Goal: Task Accomplishment & Management: Manage account settings

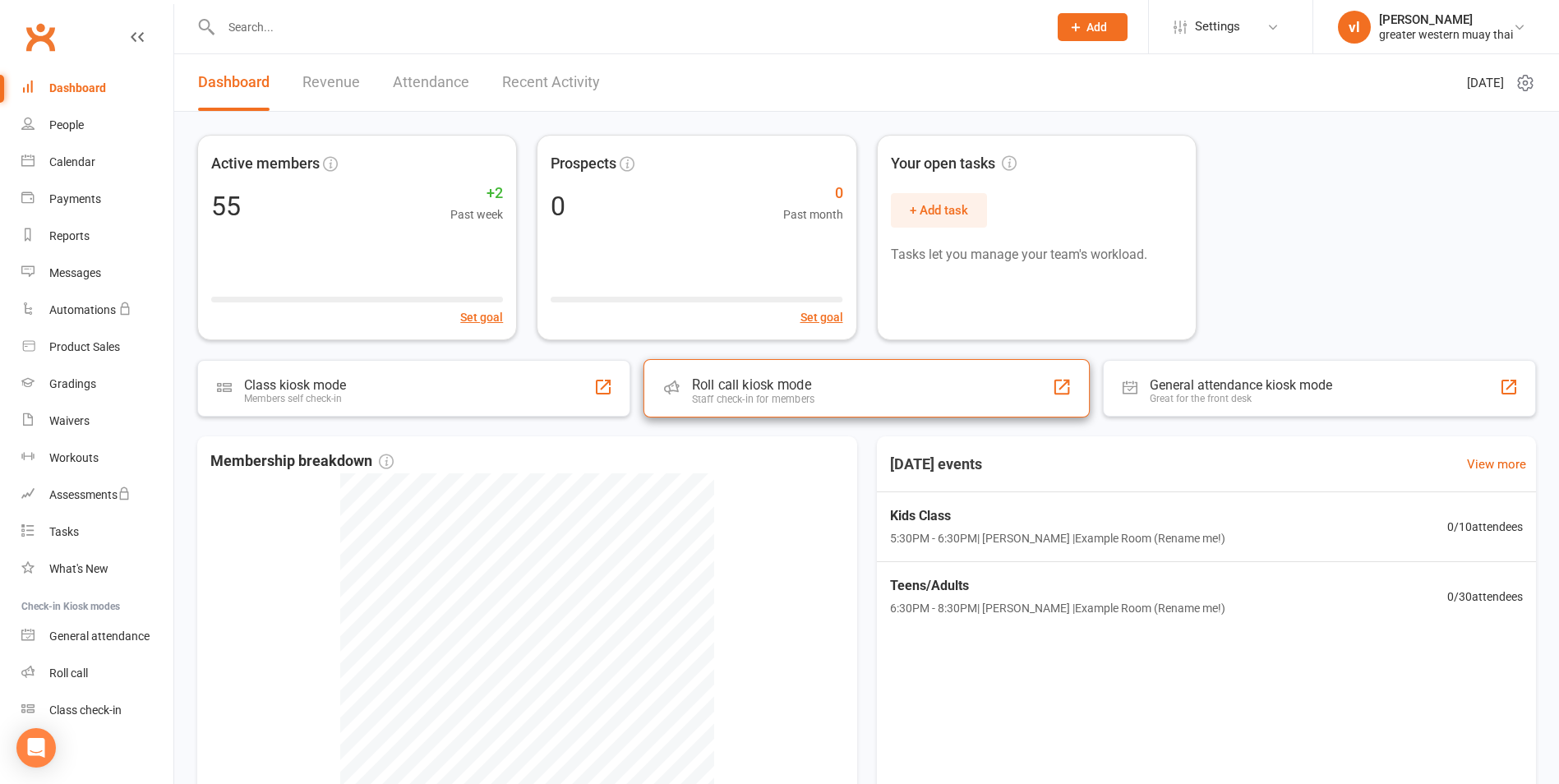
click at [871, 394] on div "Roll call kiosk mode Staff check-in for members" at bounding box center [867, 388] width 446 height 58
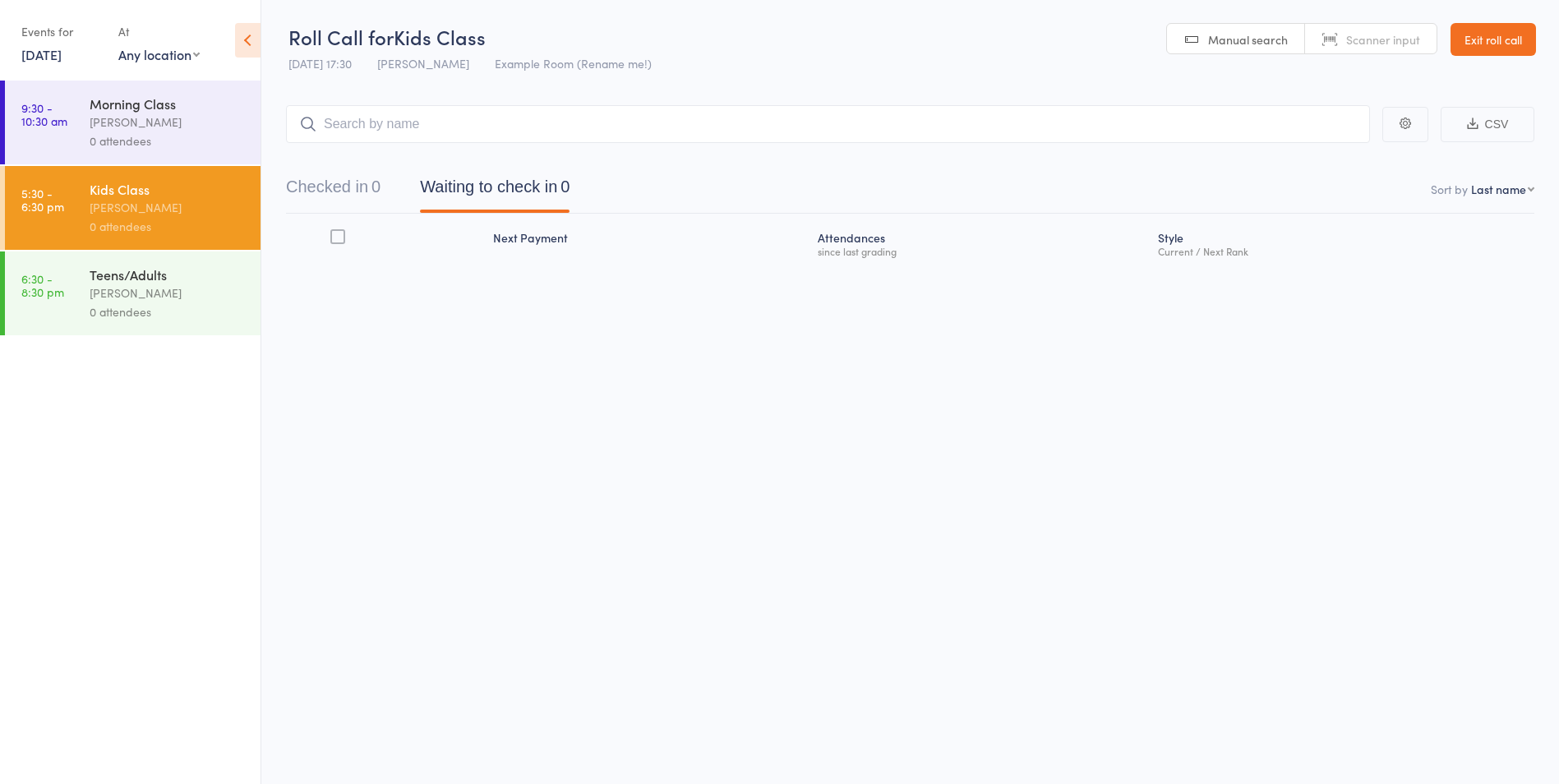
click at [486, 137] on input "search" at bounding box center [828, 125] width 1084 height 38
type input "elias"
click at [1331, 164] on link "Drop in" at bounding box center [1327, 159] width 53 height 26
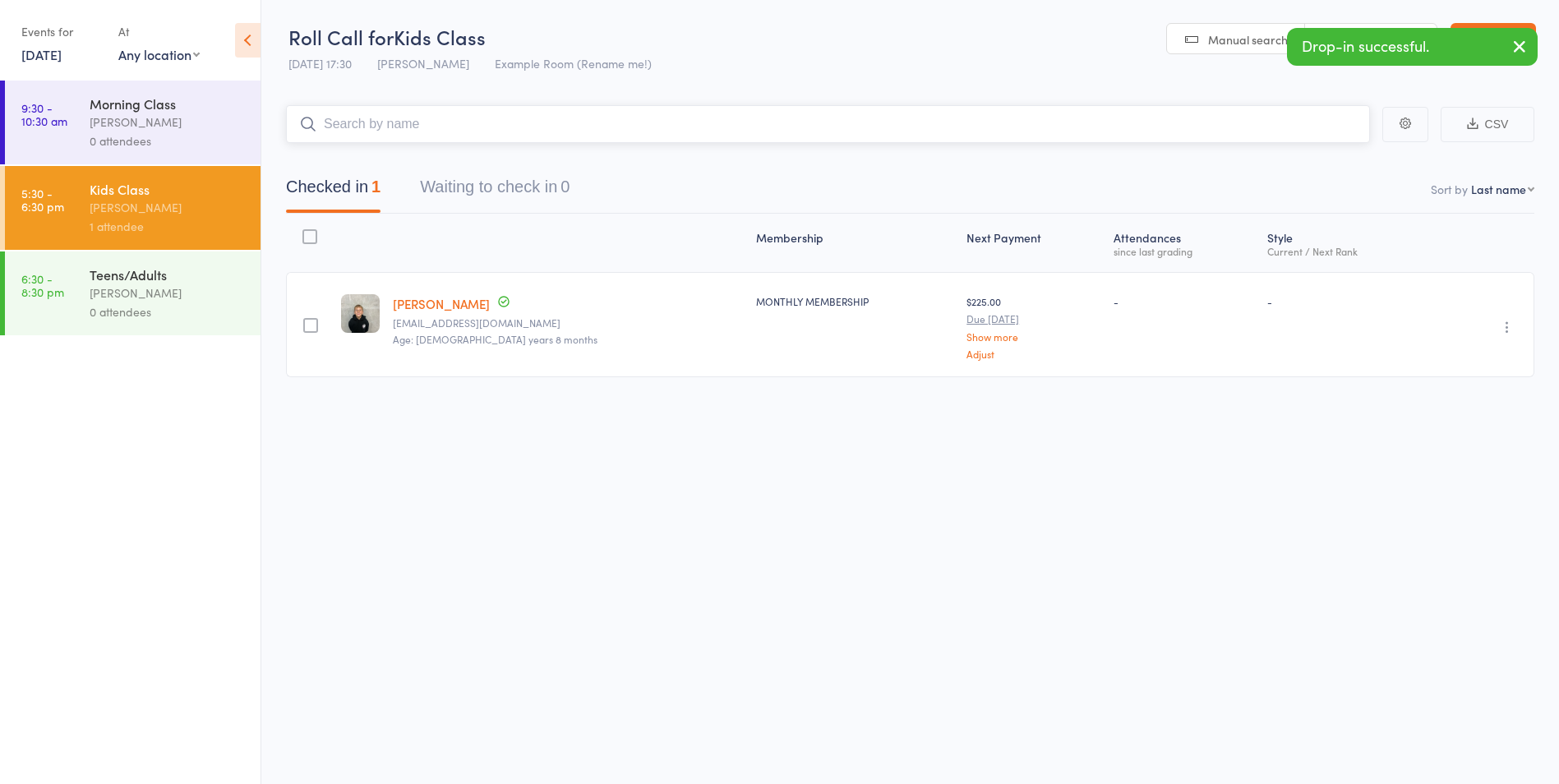
click at [1129, 115] on input "search" at bounding box center [828, 125] width 1084 height 38
type input "nick"
click at [1325, 155] on link "Drop in" at bounding box center [1327, 159] width 53 height 26
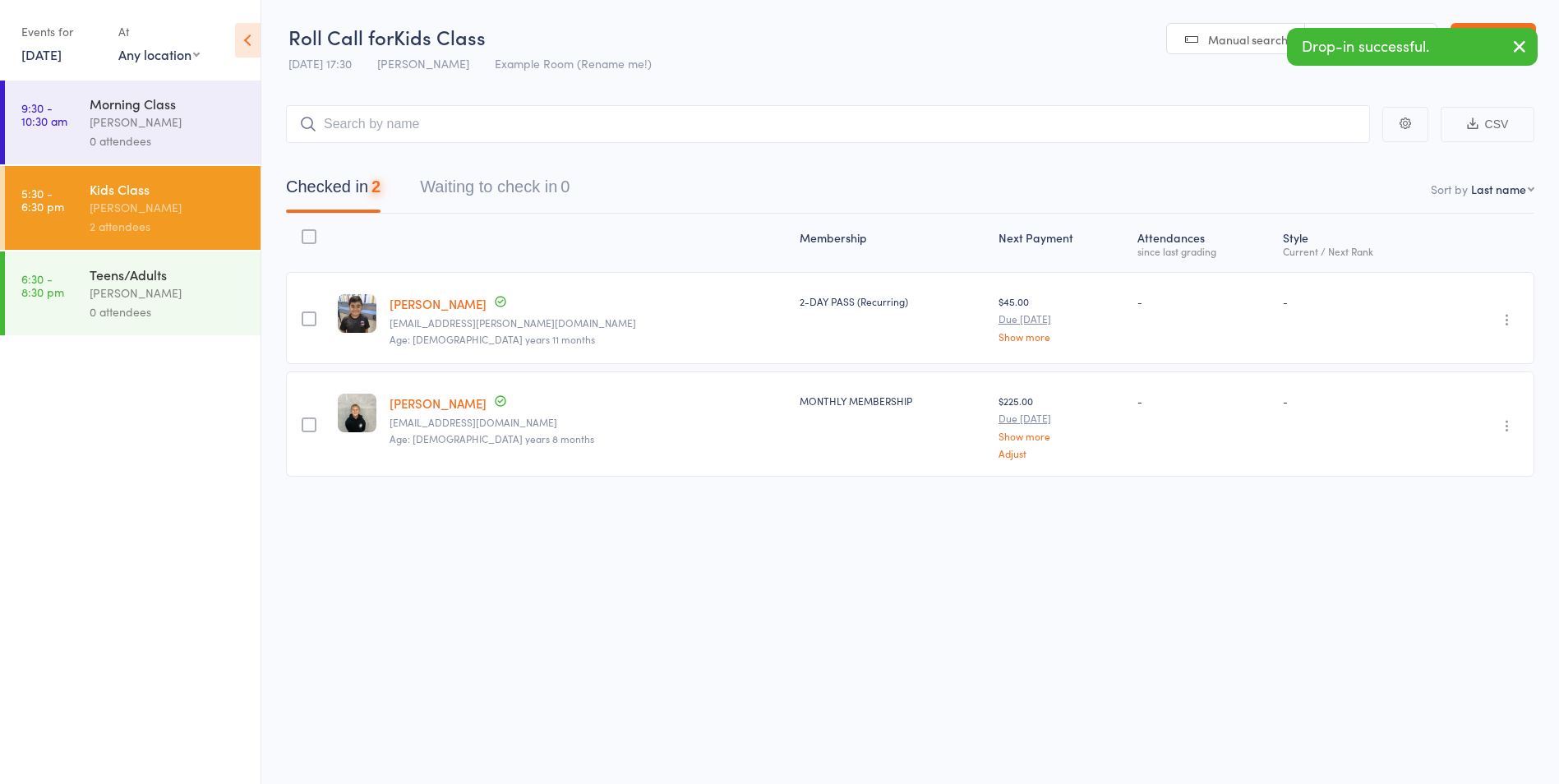
click at [1522, 35] on button "button" at bounding box center [1520, 48] width 37 height 38
click at [437, 305] on link "[PERSON_NAME]" at bounding box center [438, 303] width 97 height 17
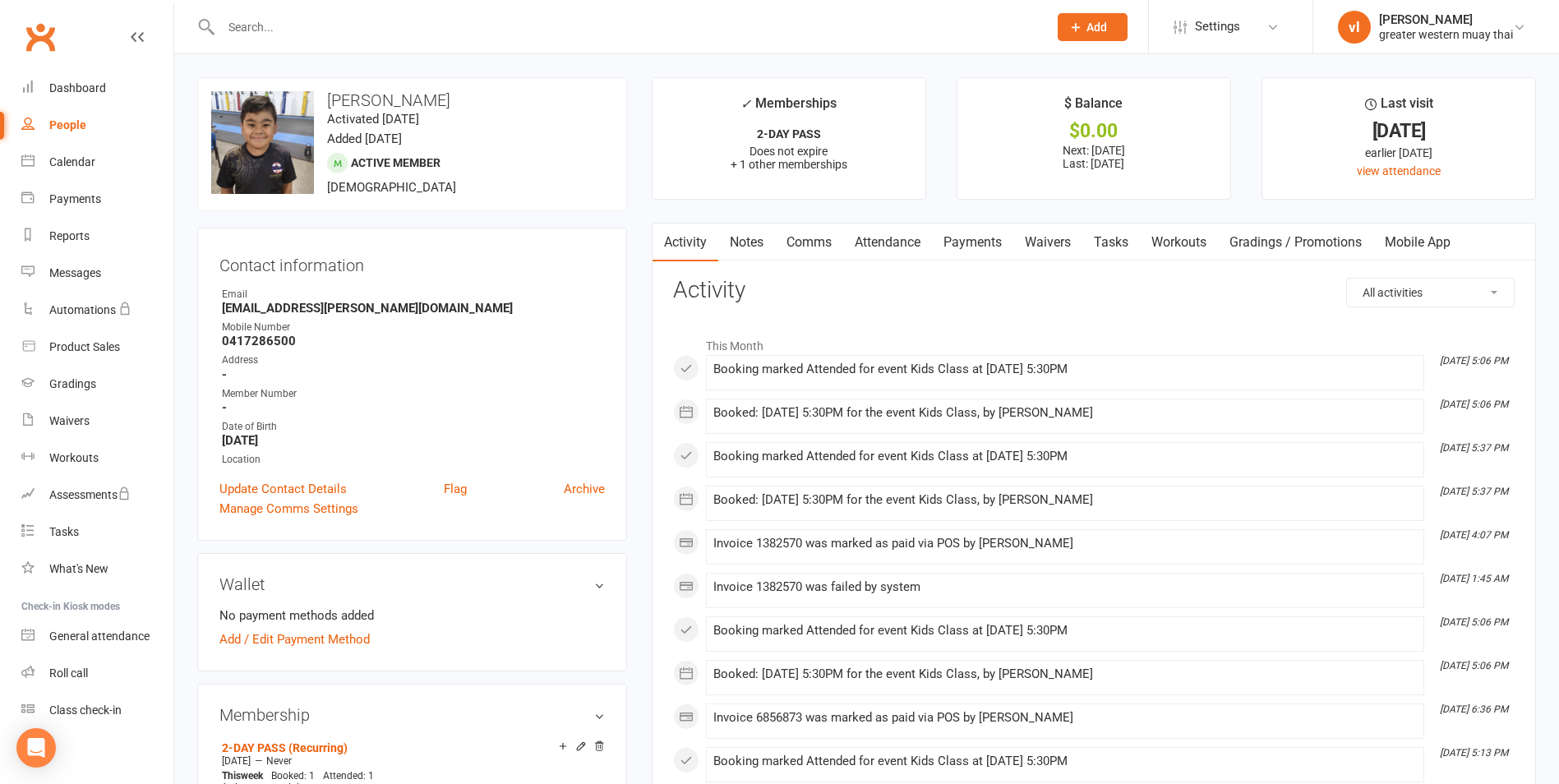
click at [952, 247] on link "Payments" at bounding box center [973, 243] width 81 height 38
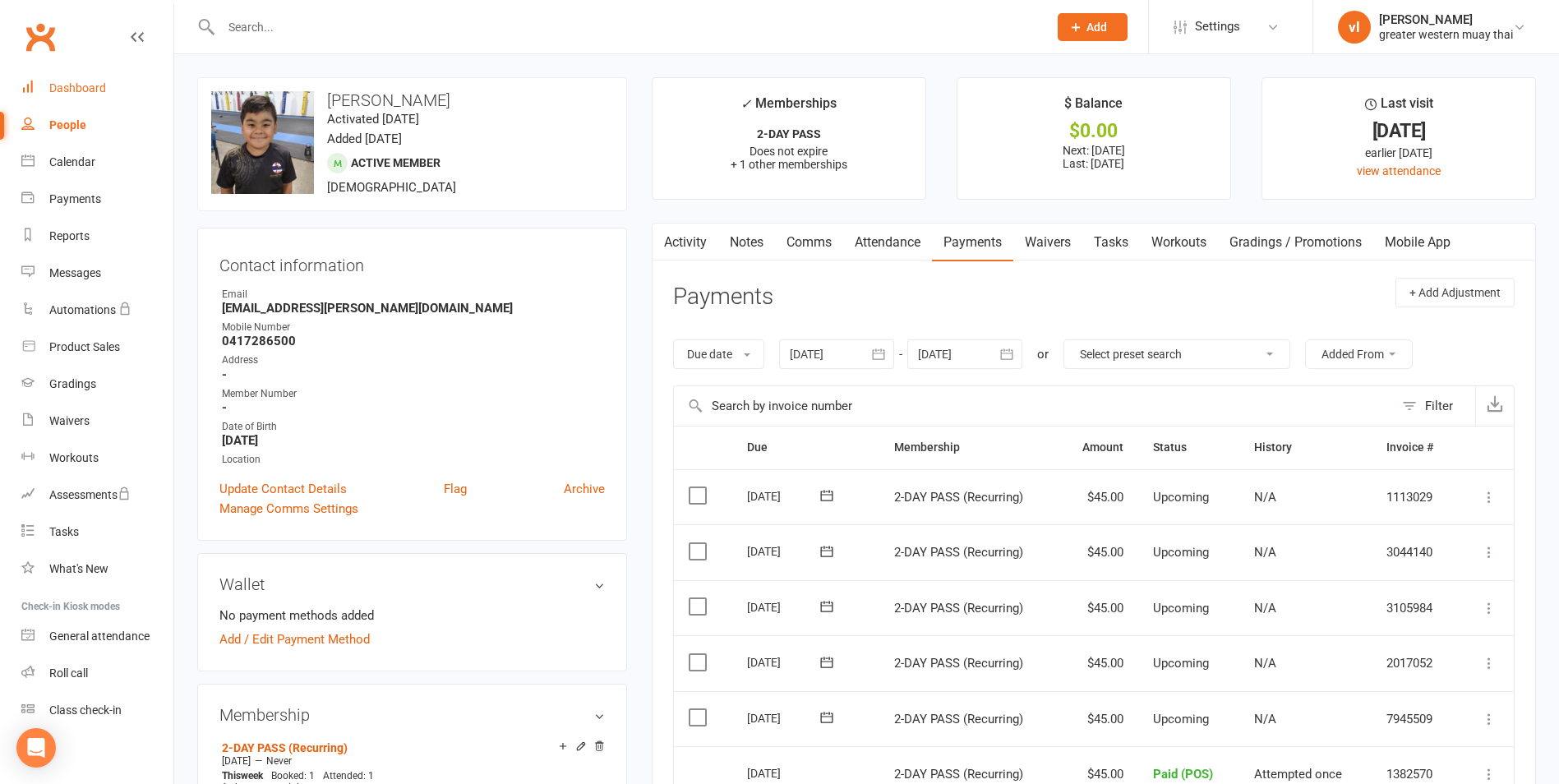
click at [82, 86] on div "Dashboard" at bounding box center [77, 88] width 57 height 13
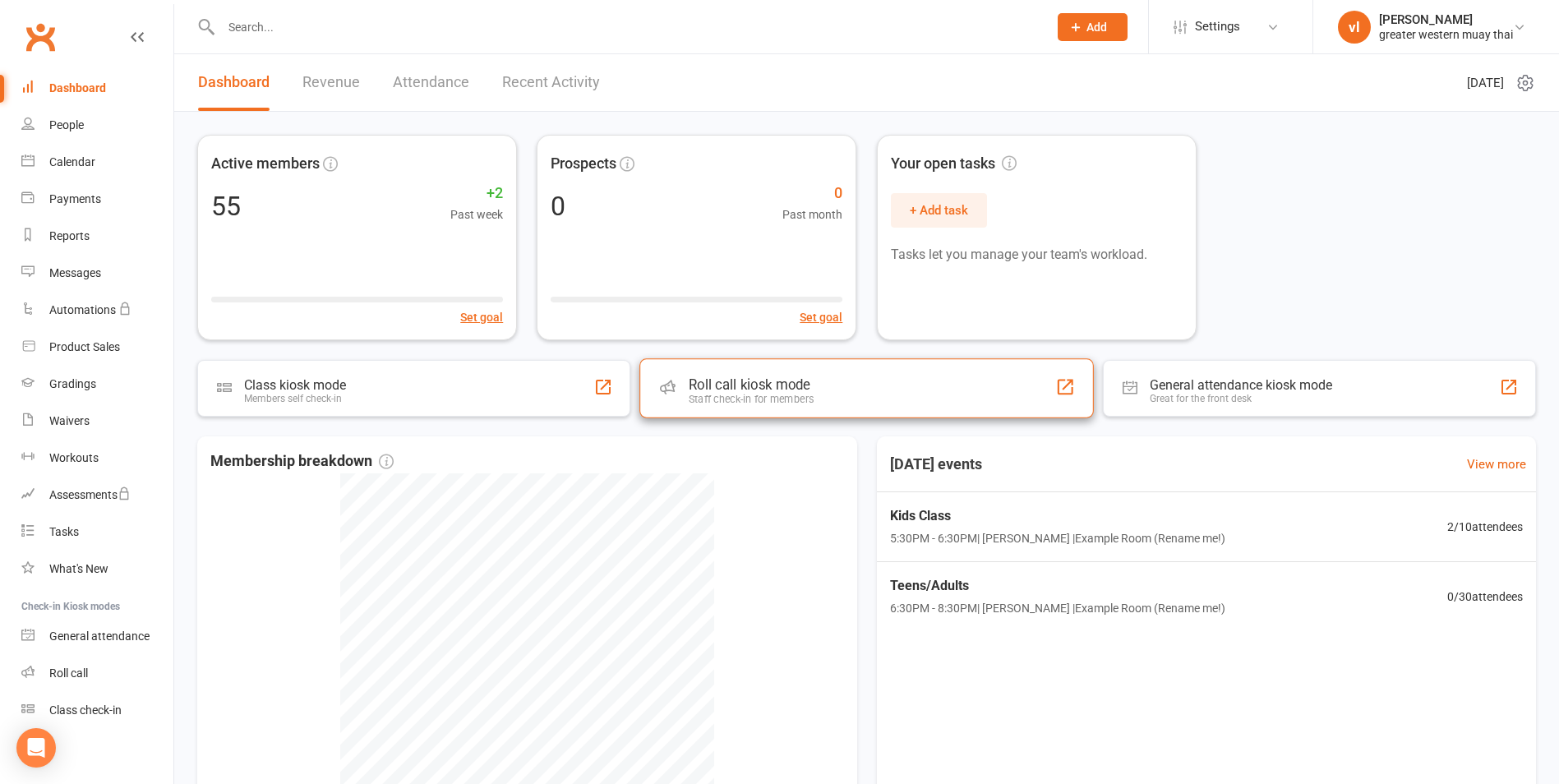
click at [742, 390] on div "Roll call kiosk mode" at bounding box center [751, 385] width 125 height 17
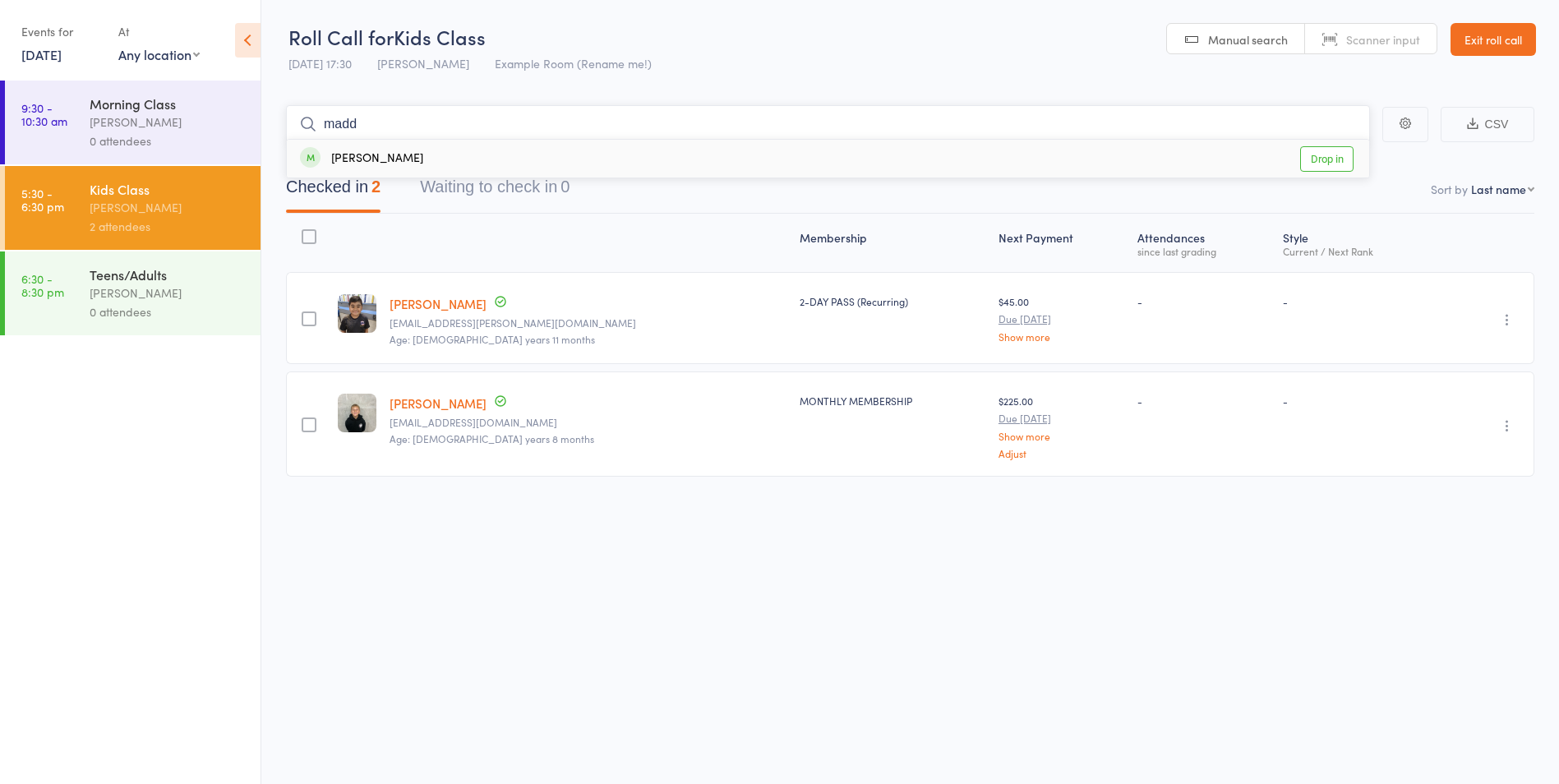
type input "madd"
click at [1311, 160] on link "Drop in" at bounding box center [1327, 159] width 53 height 26
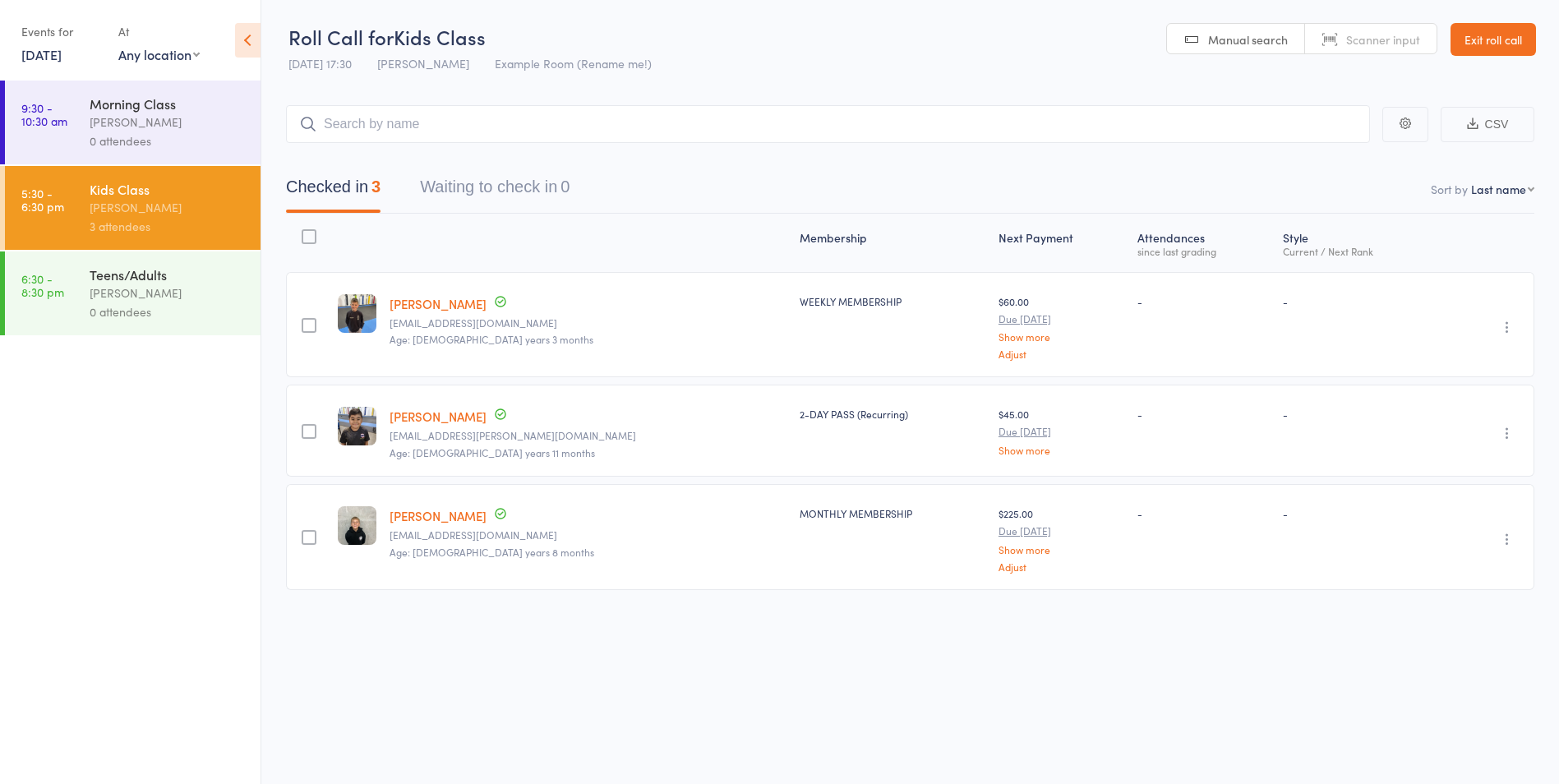
click at [448, 301] on link "[PERSON_NAME]" at bounding box center [438, 303] width 97 height 17
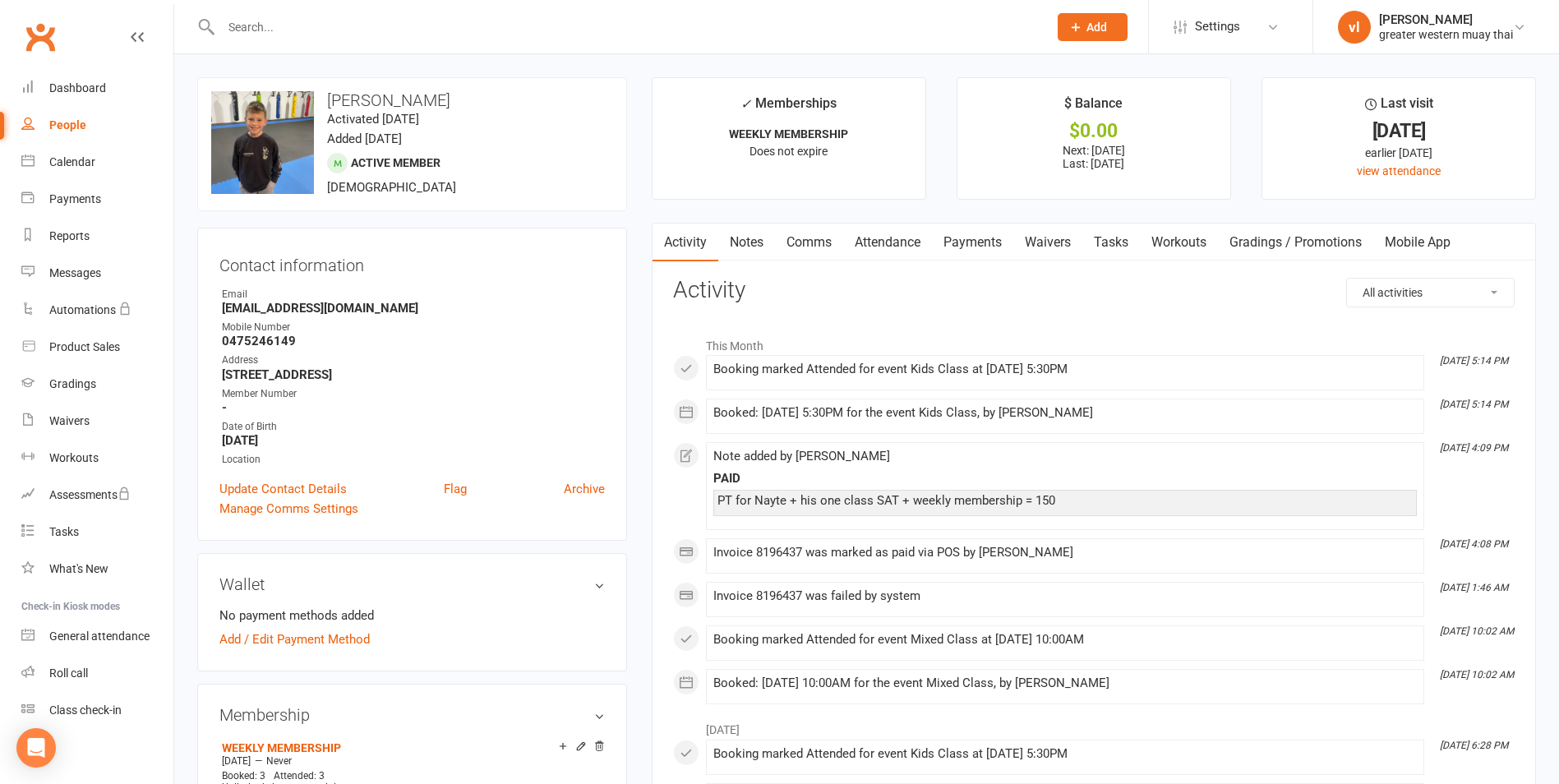
click at [977, 240] on link "Payments" at bounding box center [973, 243] width 81 height 38
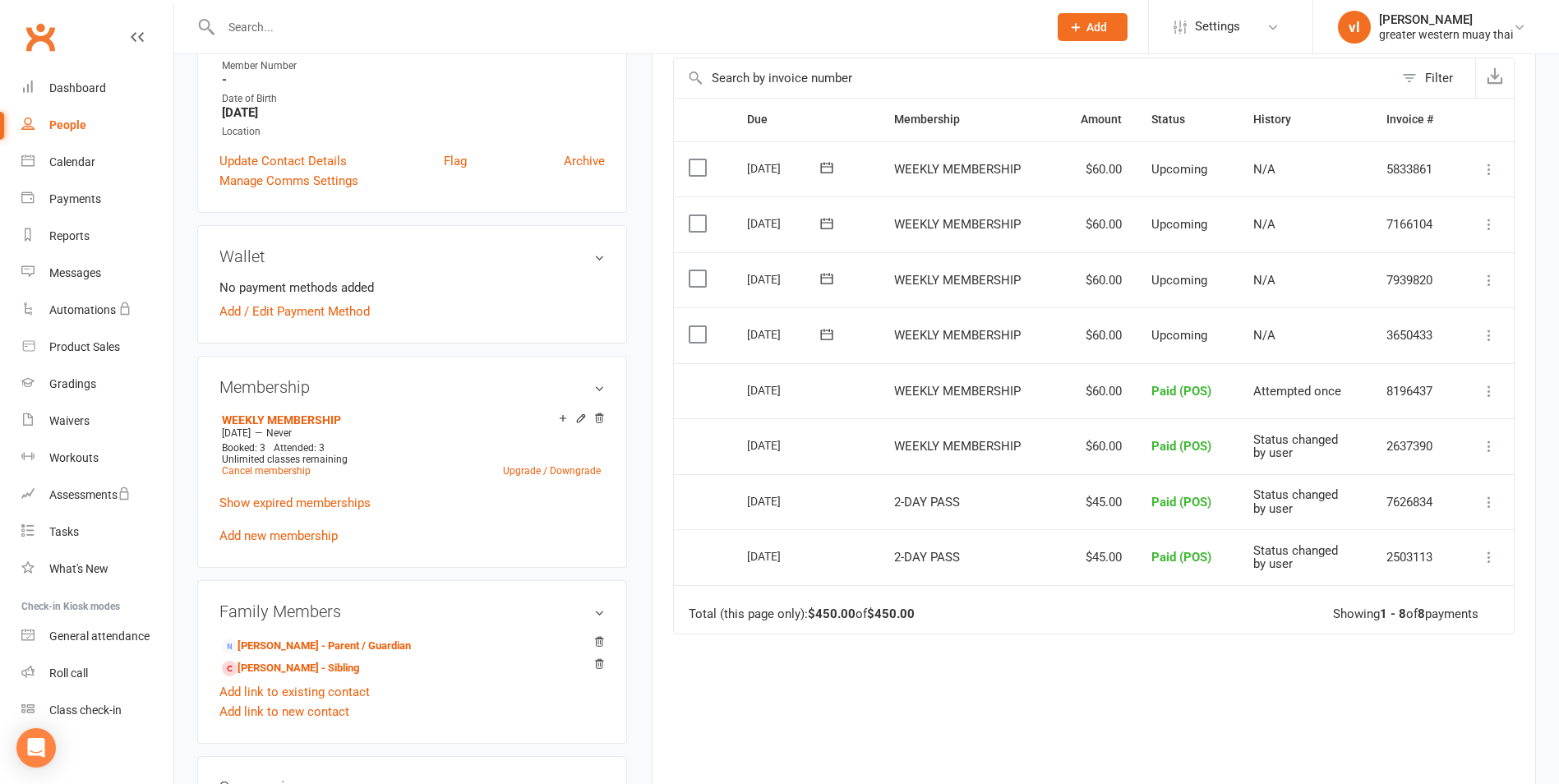
scroll to position [329, 0]
click at [1490, 342] on icon at bounding box center [1490, 335] width 17 height 17
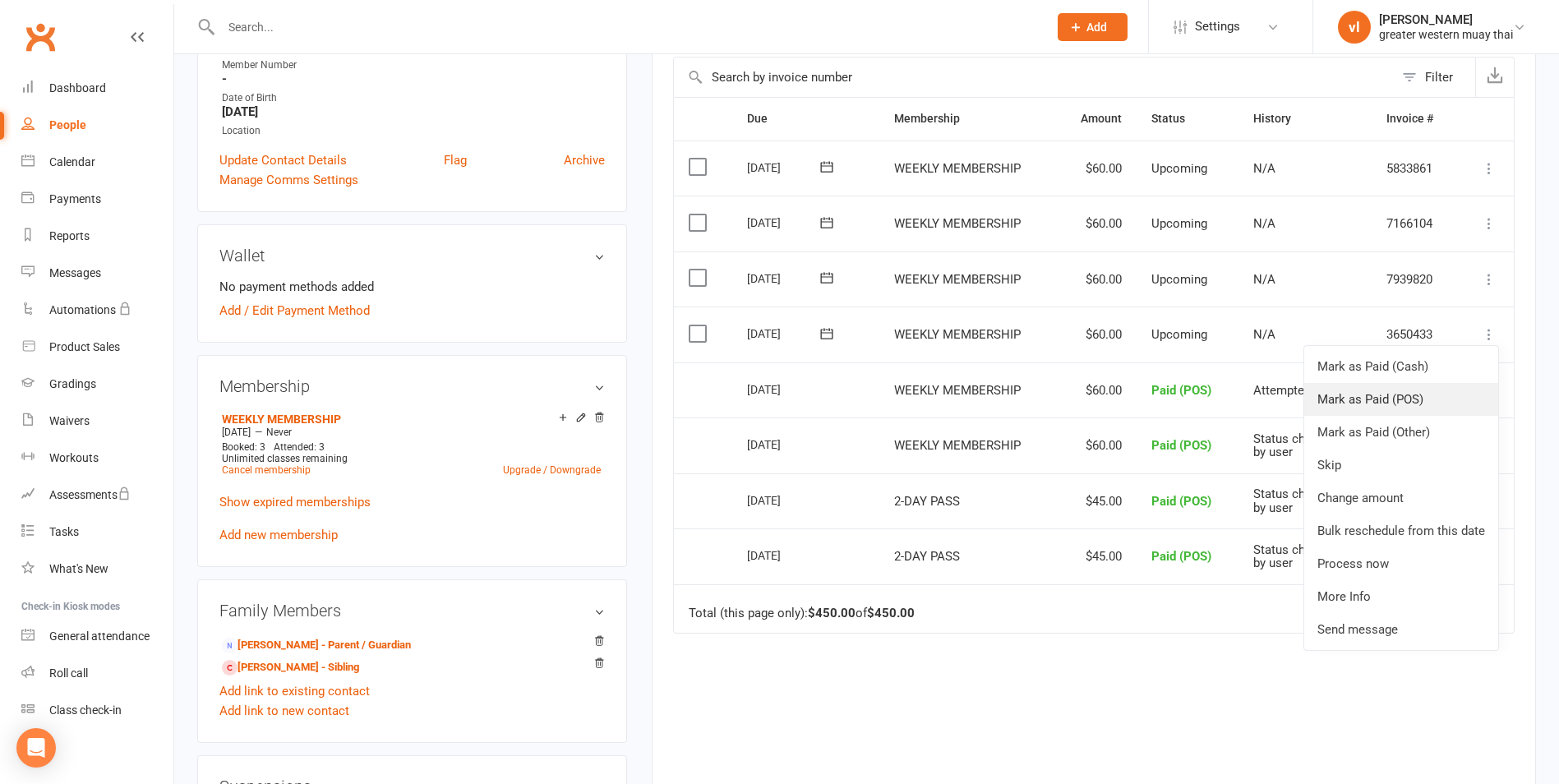
click at [1435, 404] on link "Mark as Paid (POS)" at bounding box center [1401, 399] width 194 height 33
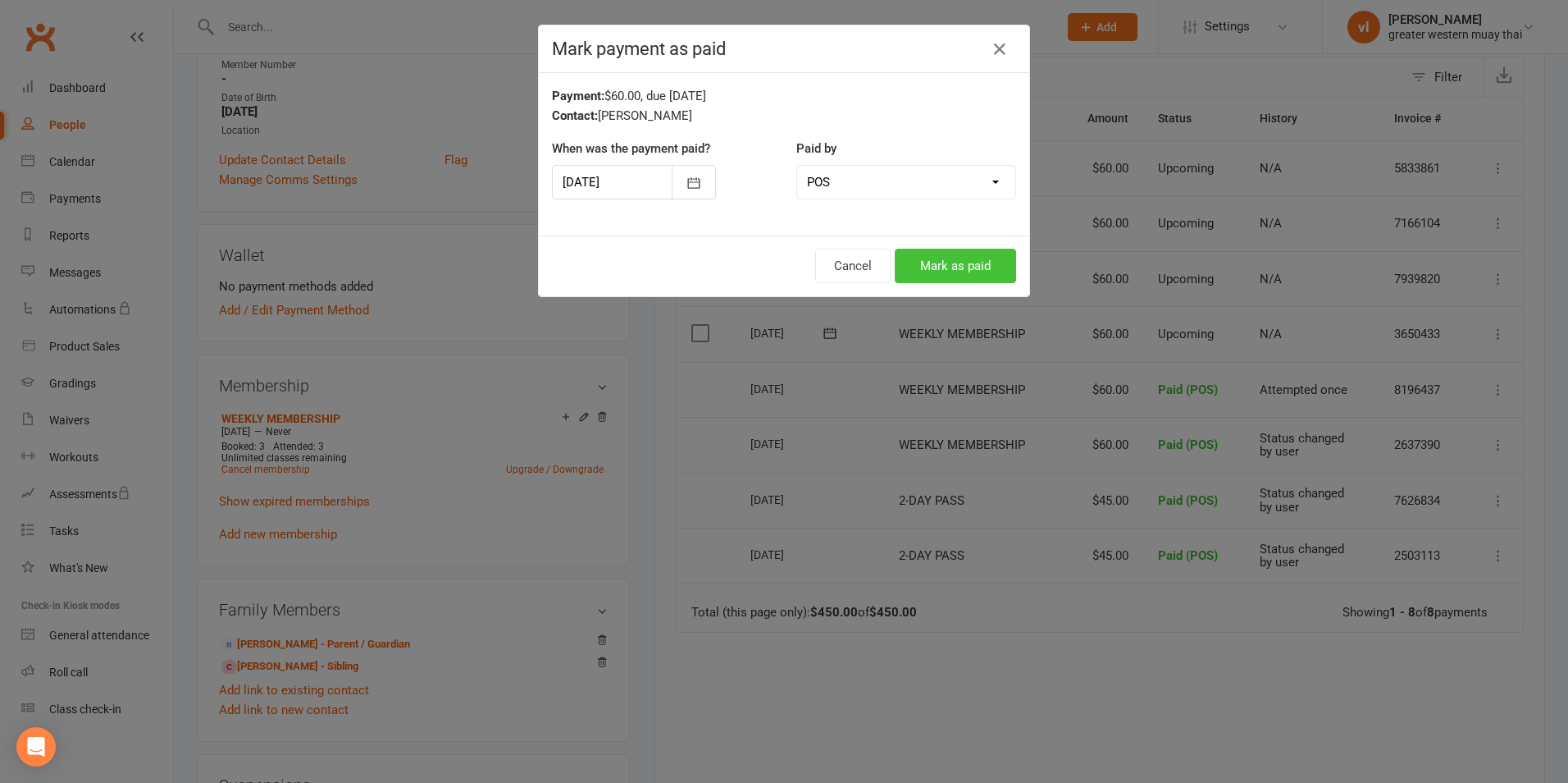
click at [964, 264] on button "Mark as paid" at bounding box center [955, 266] width 121 height 35
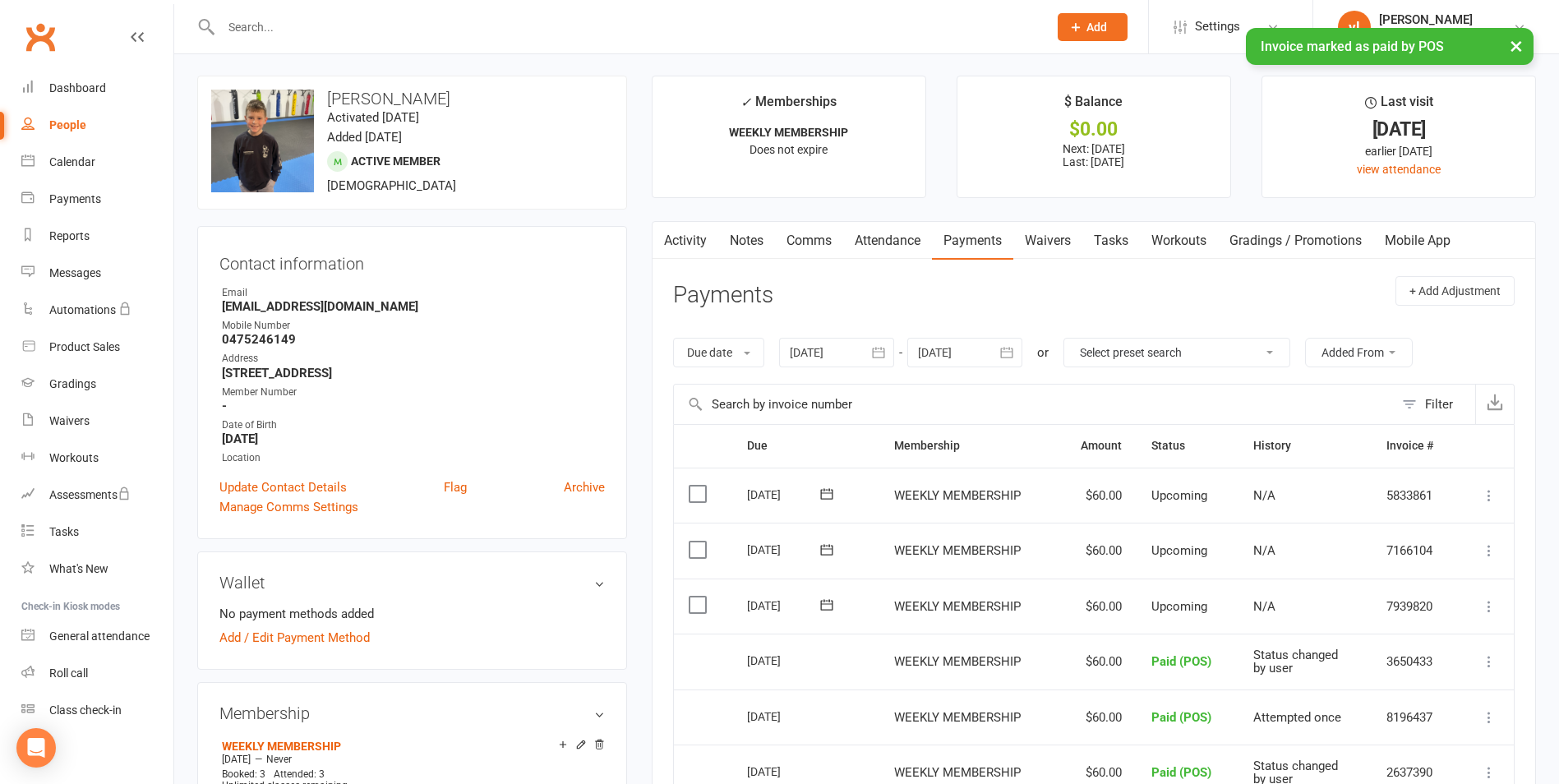
scroll to position [0, 0]
click at [817, 244] on link "Comms" at bounding box center [809, 243] width 68 height 38
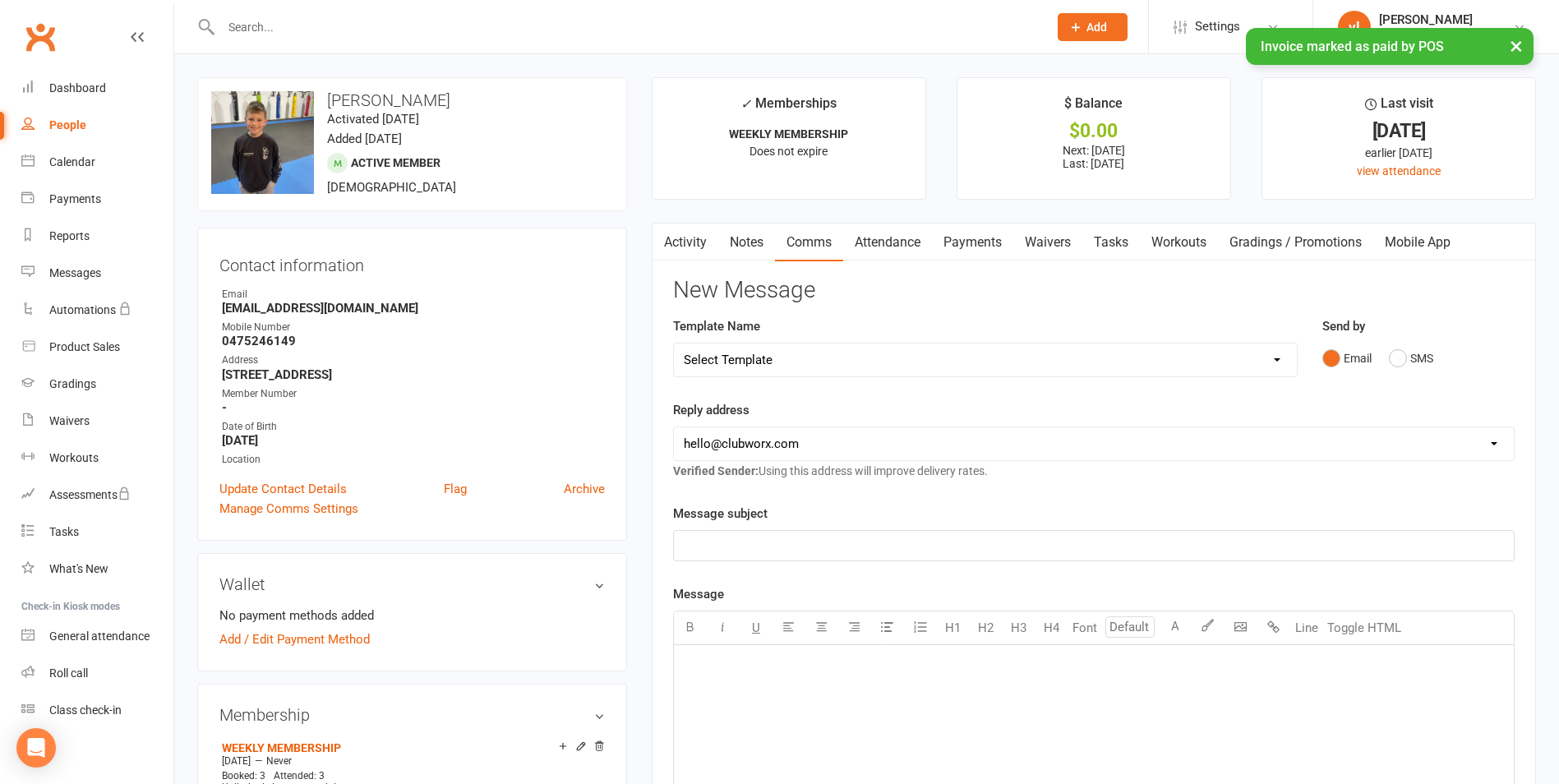
click at [755, 243] on link "Notes" at bounding box center [747, 243] width 57 height 38
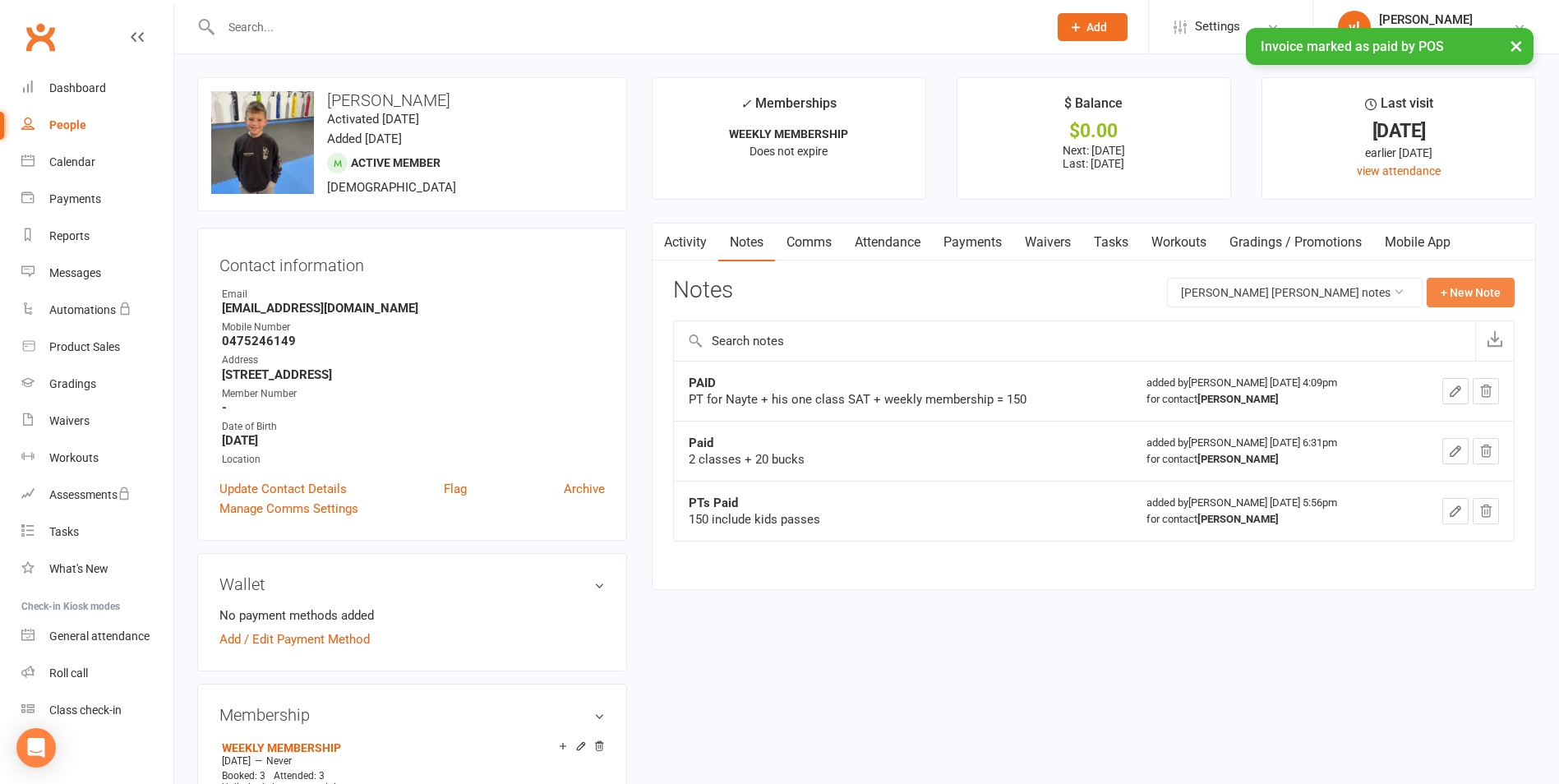
click at [1474, 295] on button "+ New Note" at bounding box center [1471, 292] width 88 height 30
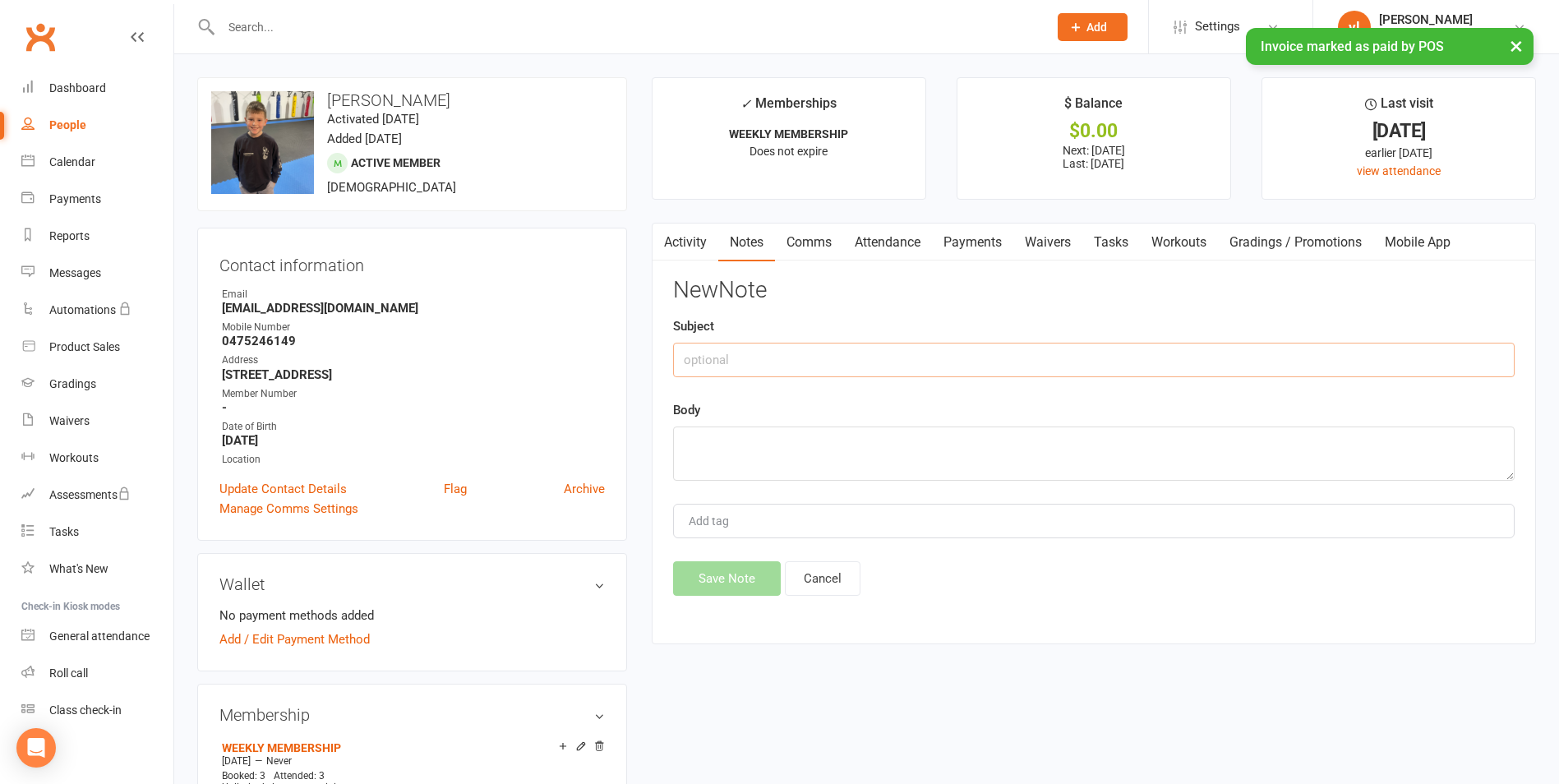
click at [978, 351] on input "text" at bounding box center [1094, 360] width 842 height 35
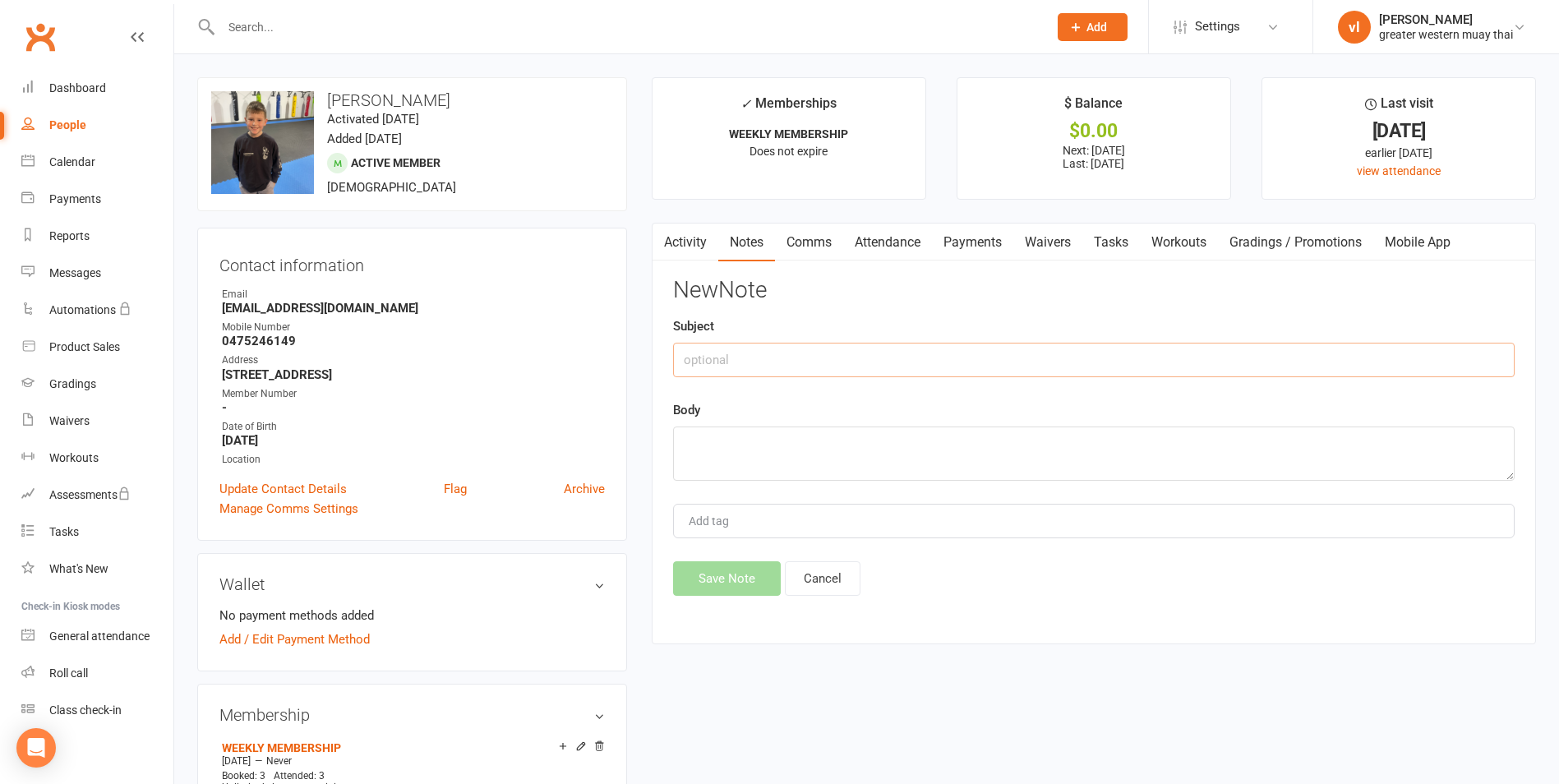
type input "P"
type input "25 Dollar Class Paid"
click at [973, 453] on textarea at bounding box center [1094, 453] width 842 height 54
type textarea "For Nayte"
click at [738, 580] on button "Save Note" at bounding box center [727, 579] width 108 height 35
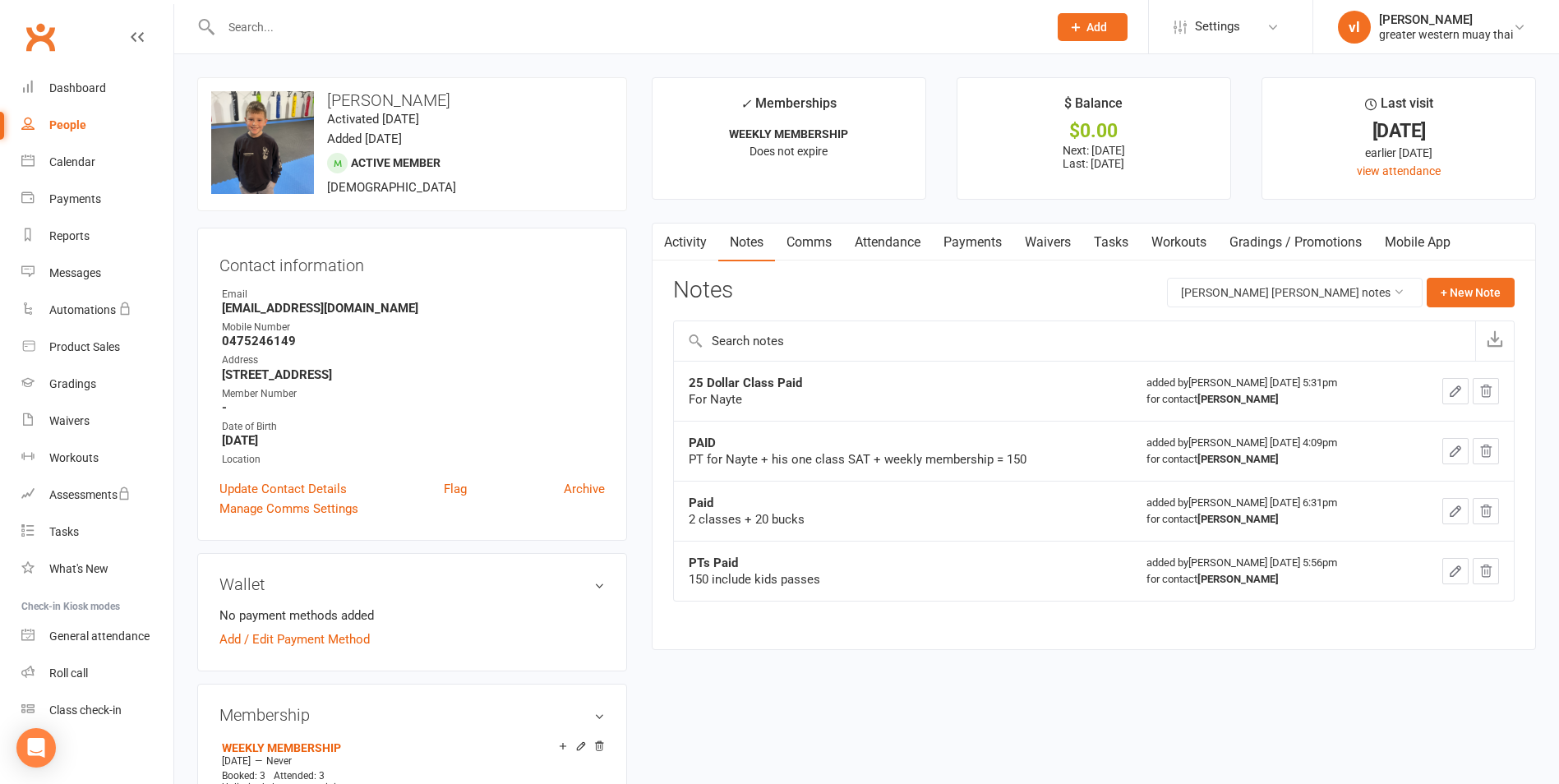
drag, startPoint x: 1438, startPoint y: 386, endPoint x: 1448, endPoint y: 386, distance: 10.0
click at [1439, 386] on div at bounding box center [1460, 391] width 78 height 27
click at [1448, 386] on icon "button" at bounding box center [1456, 391] width 15 height 15
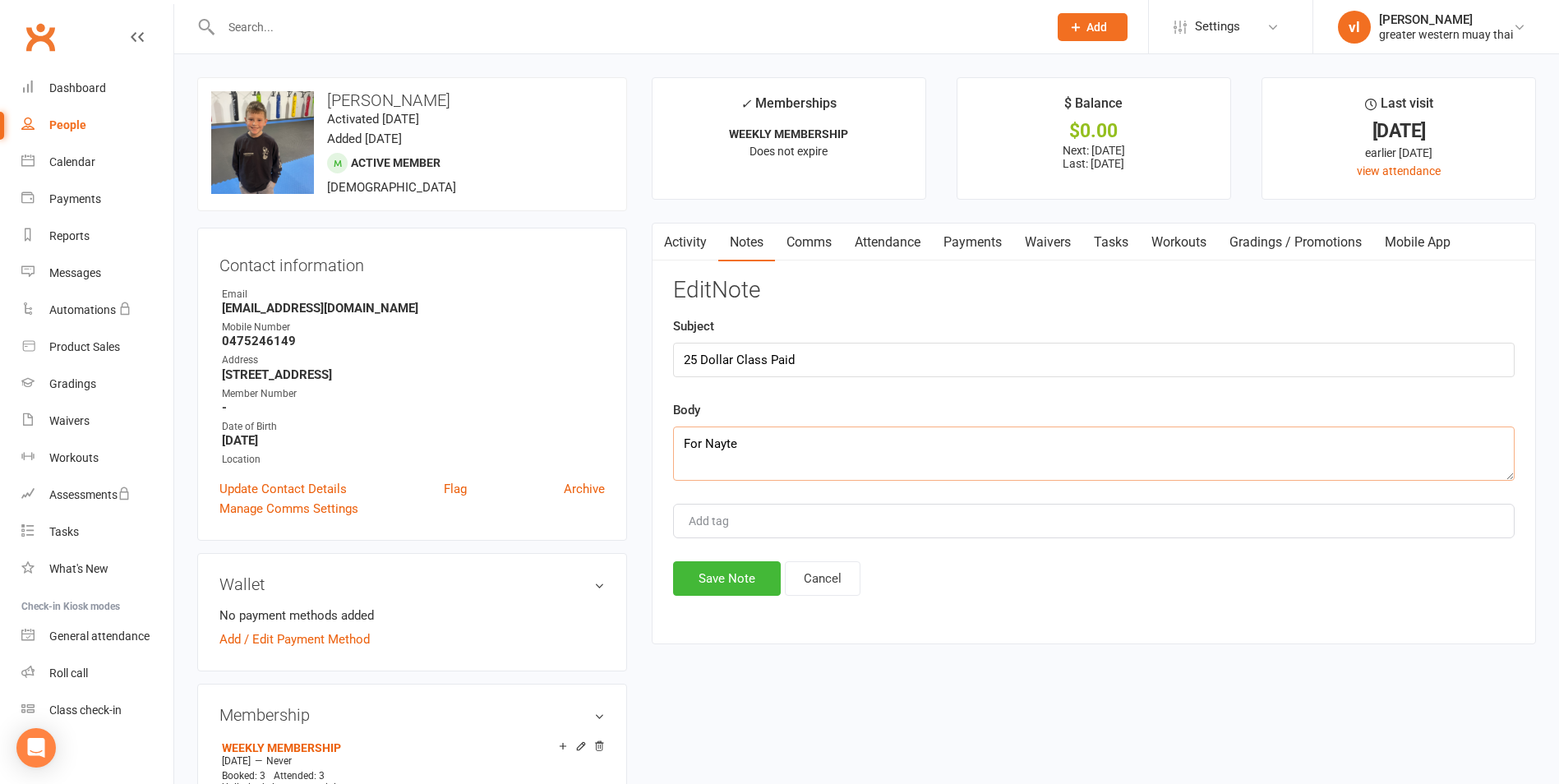
click at [819, 449] on textarea "For Nayte" at bounding box center [1094, 453] width 842 height 54
type textarea "For Nayte + PT and weekly"
click at [736, 573] on button "Save Note" at bounding box center [727, 579] width 108 height 35
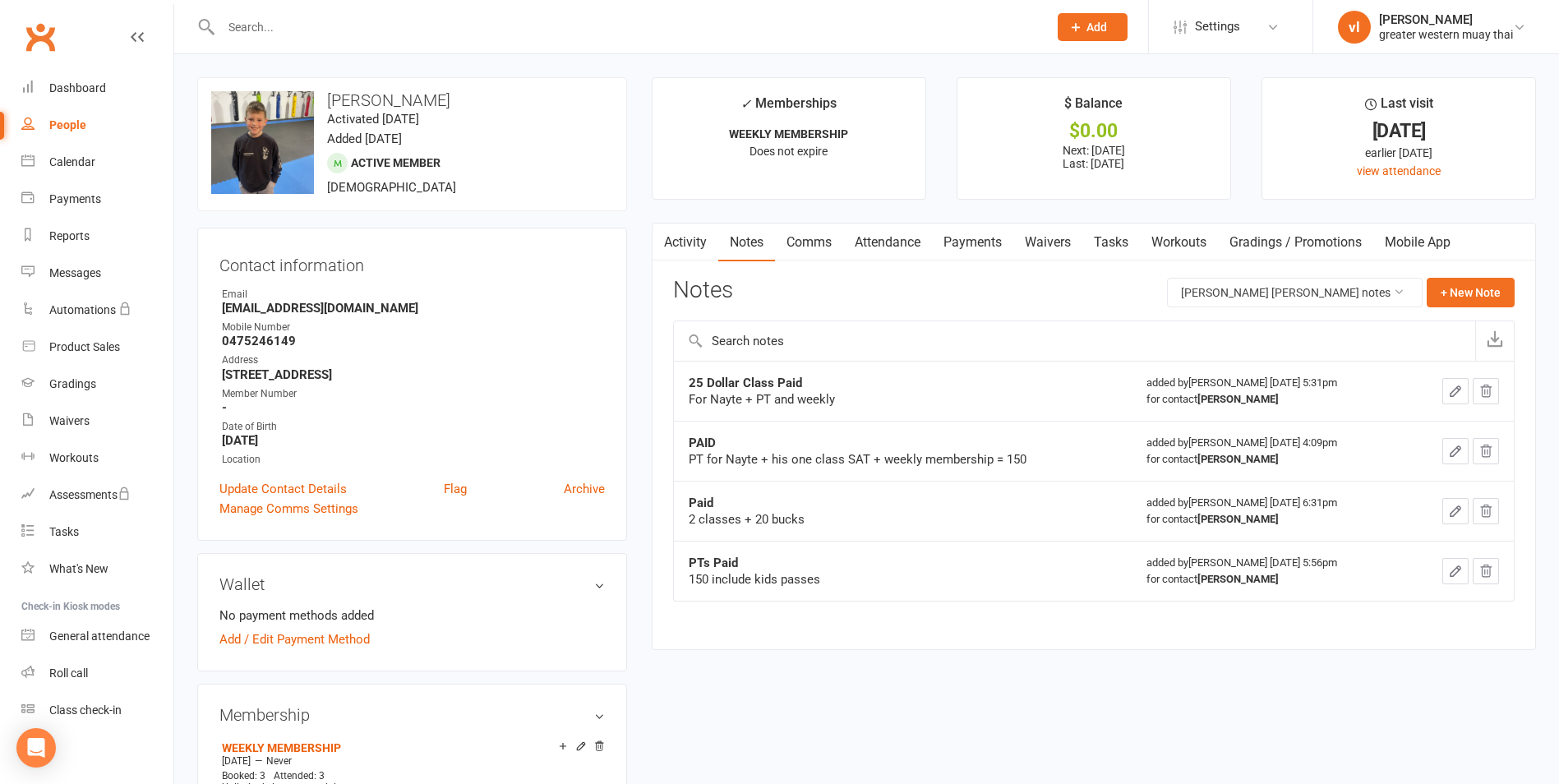
click at [1005, 251] on link "Payments" at bounding box center [973, 243] width 81 height 38
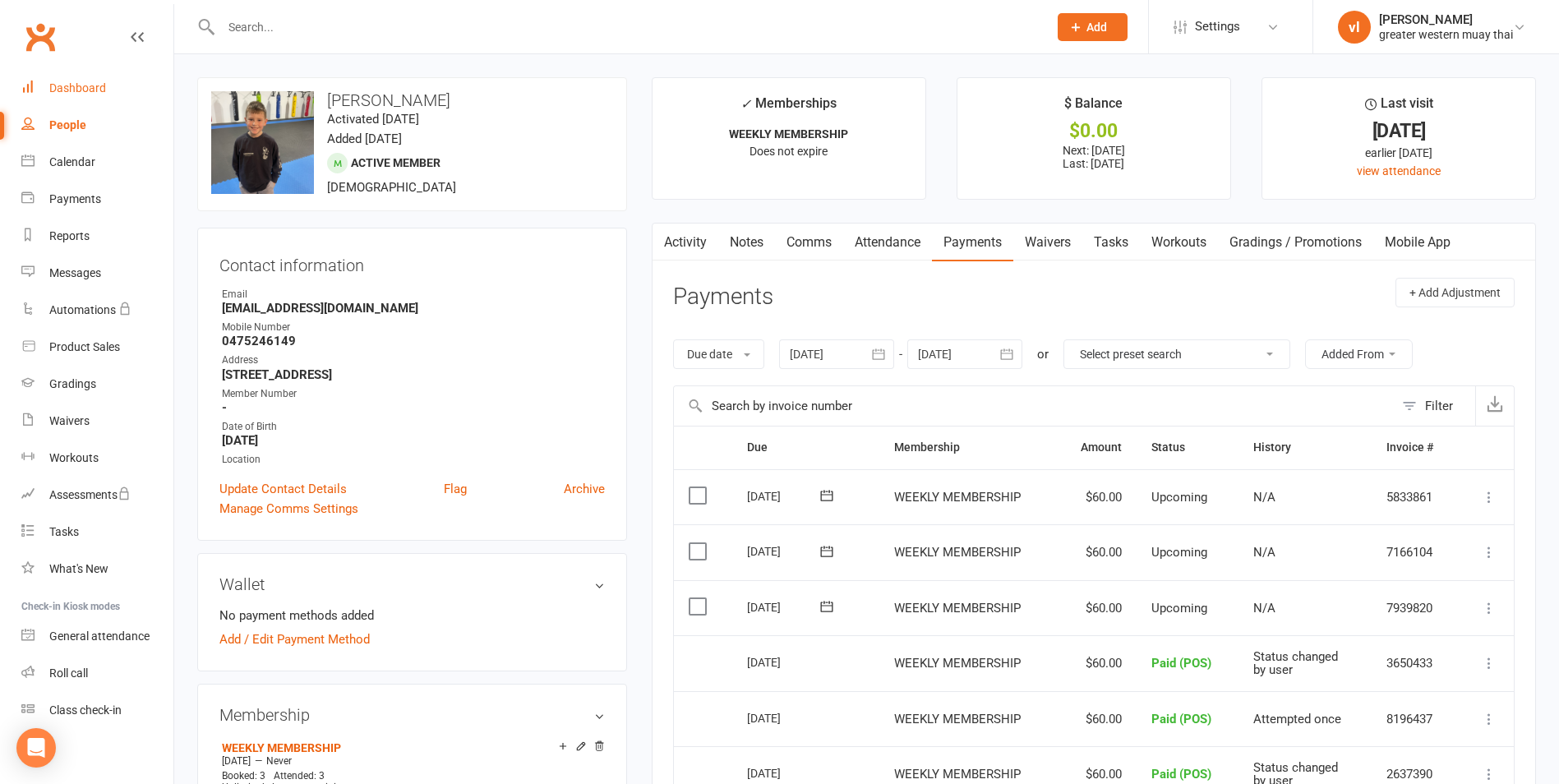
click at [87, 92] on div "Dashboard" at bounding box center [77, 88] width 57 height 13
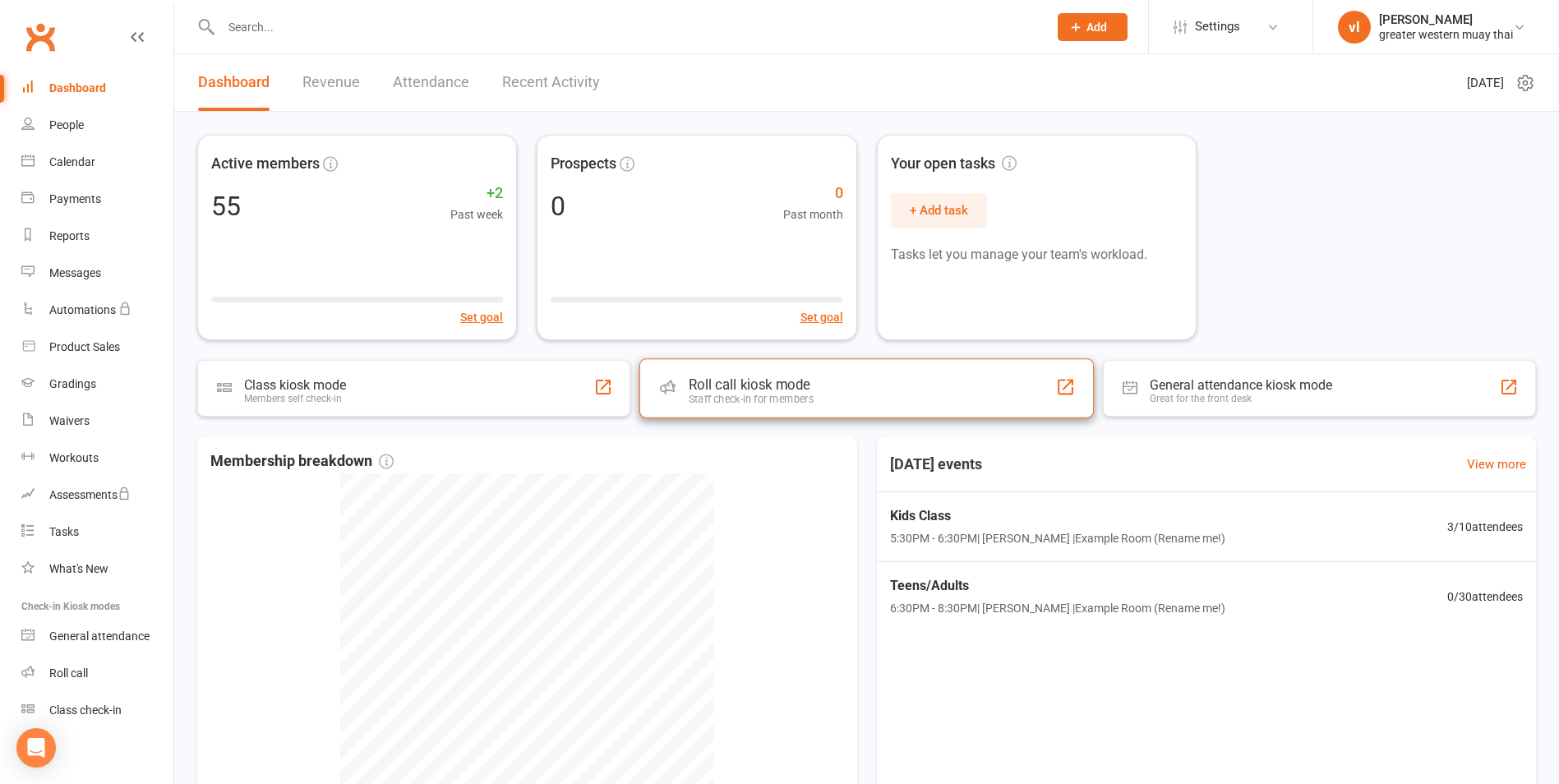
click at [878, 375] on div "Roll call kiosk mode Staff check-in for members" at bounding box center [867, 387] width 455 height 59
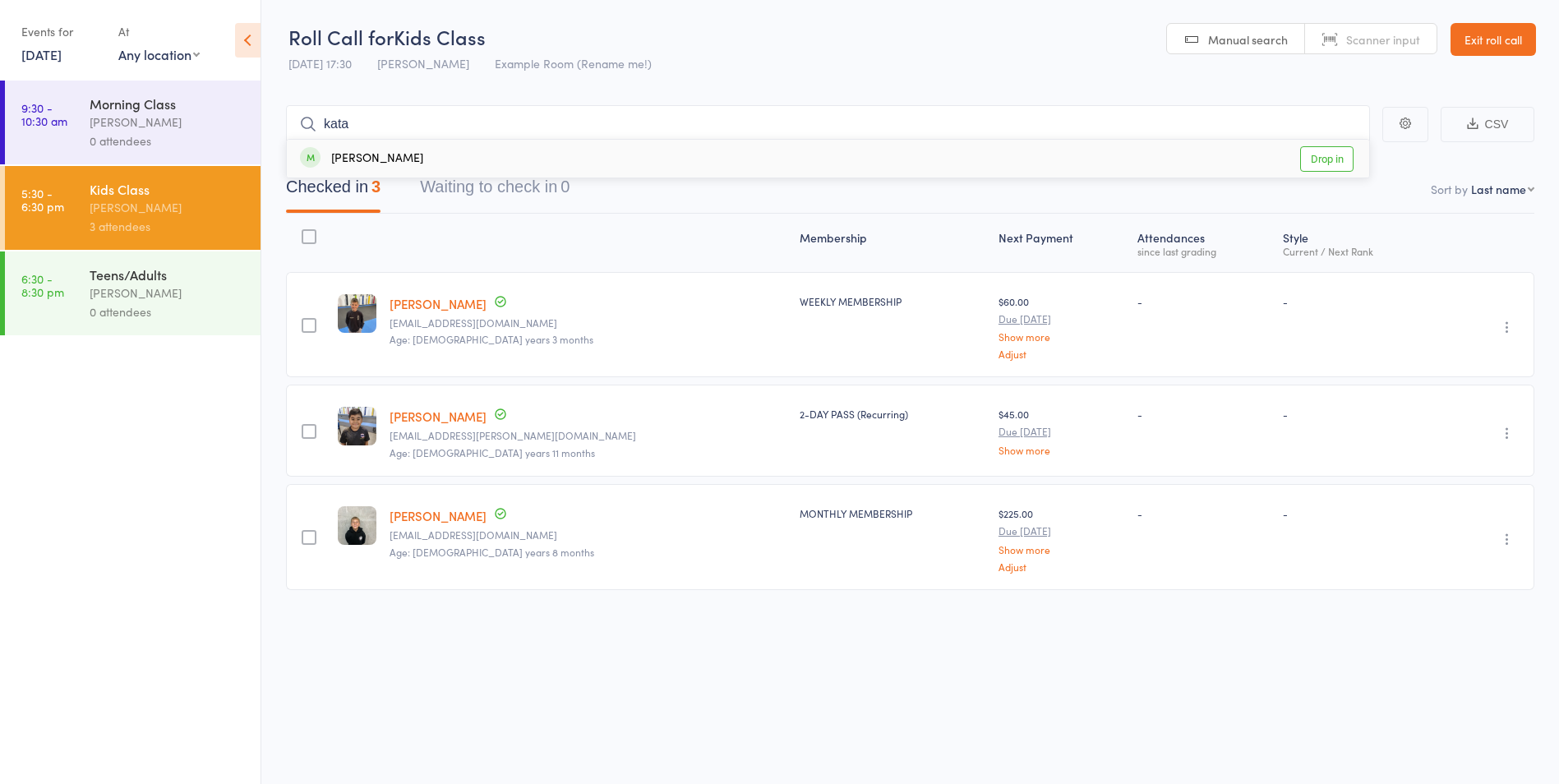
type input "kata"
click at [1347, 162] on link "Drop in" at bounding box center [1327, 159] width 53 height 26
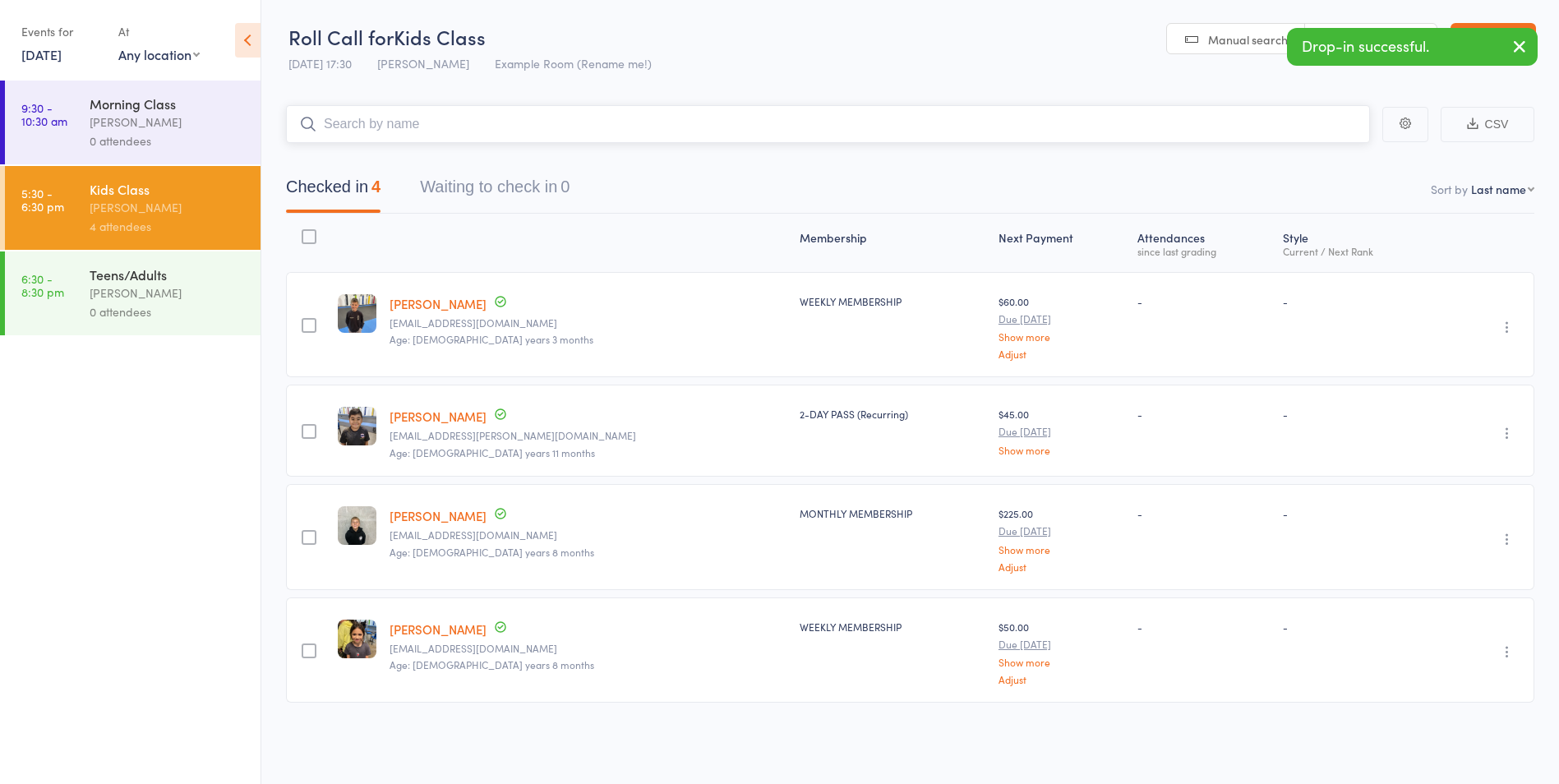
click at [696, 135] on input "search" at bounding box center [828, 125] width 1084 height 38
type input "tuma"
click at [1326, 152] on link "Drop in" at bounding box center [1327, 159] width 53 height 26
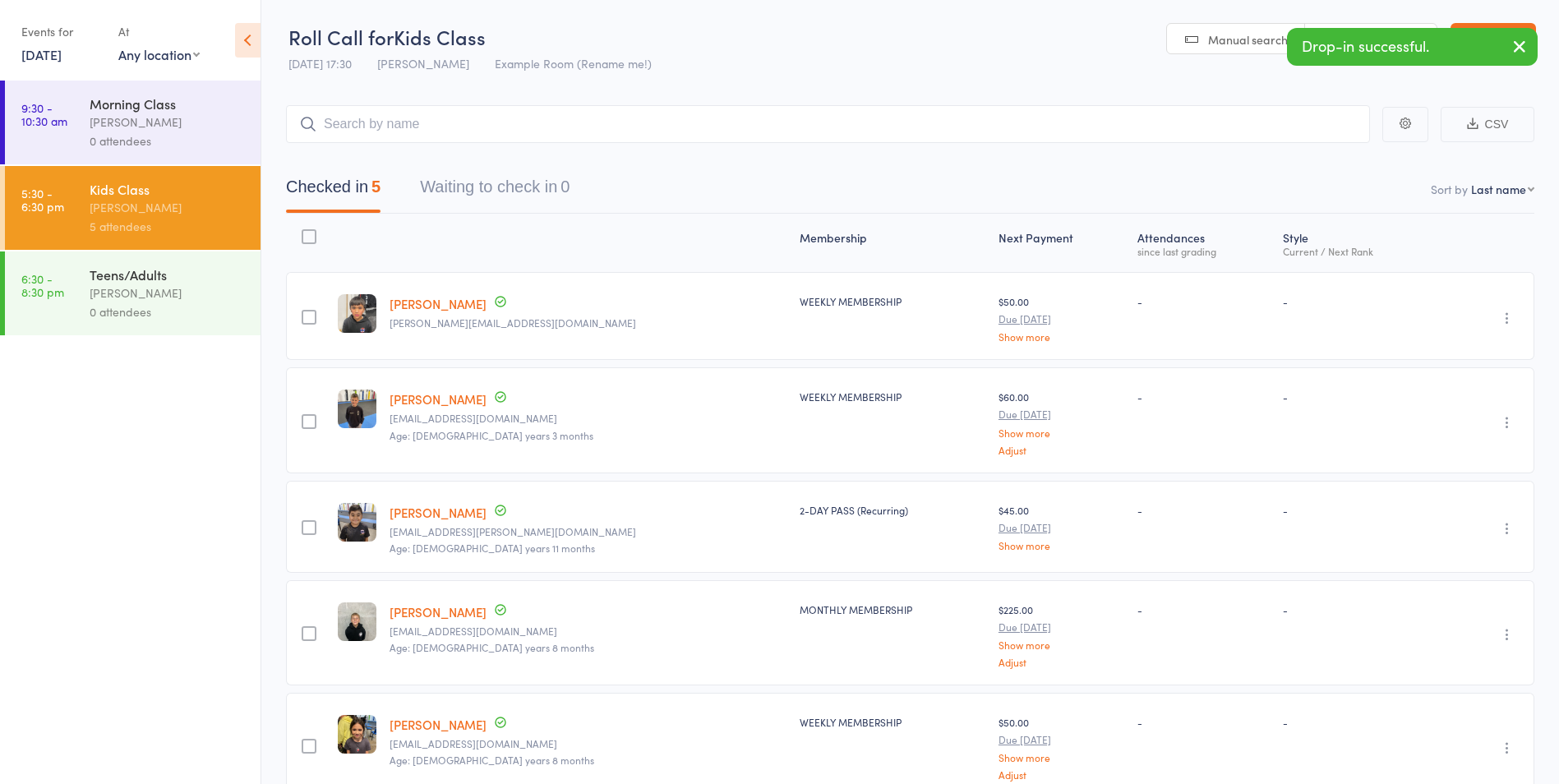
click at [1518, 39] on icon "button" at bounding box center [1520, 47] width 20 height 21
click at [1499, 46] on link "Exit roll call" at bounding box center [1493, 40] width 86 height 33
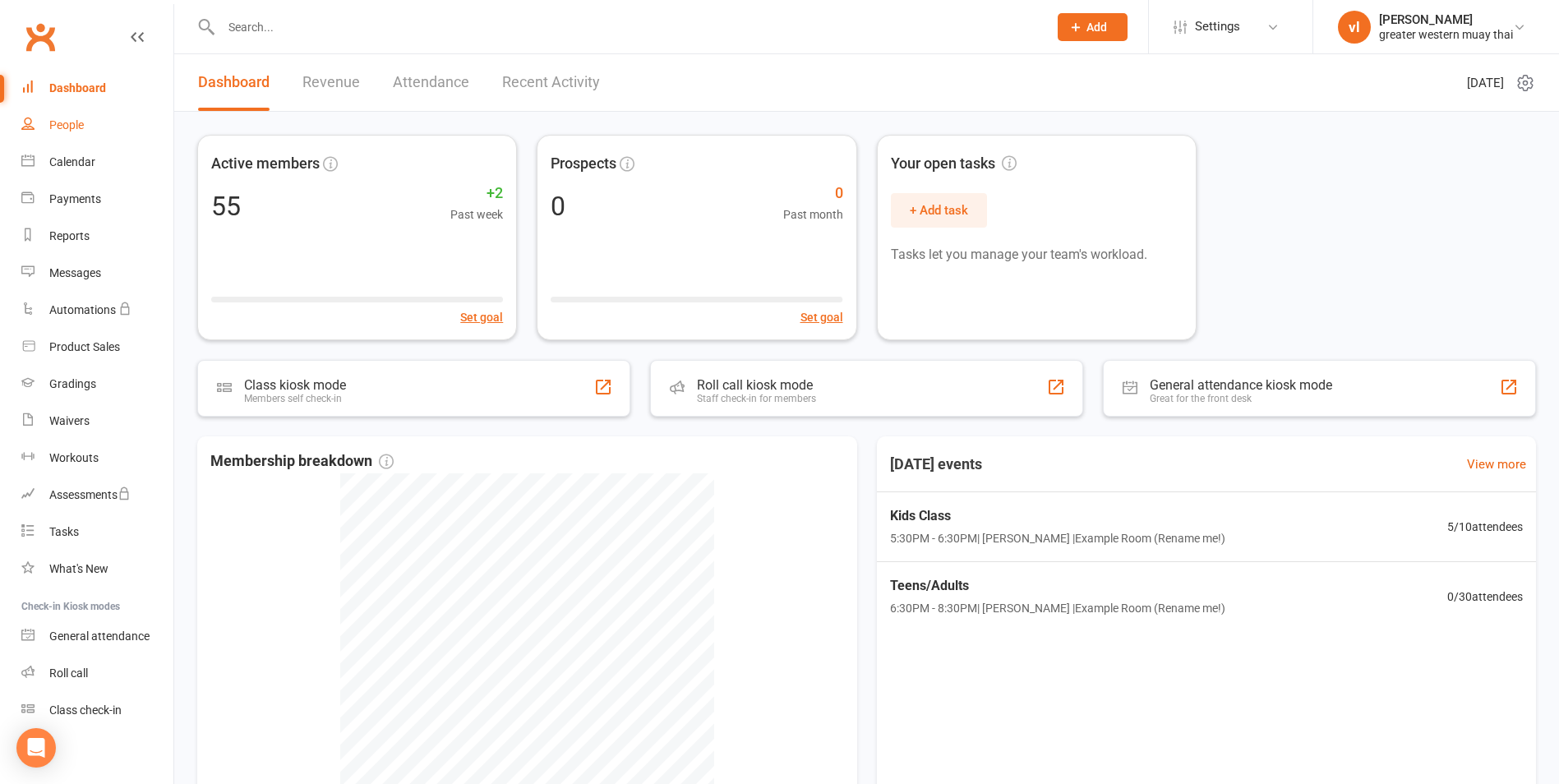
click at [76, 113] on link "People" at bounding box center [97, 125] width 152 height 37
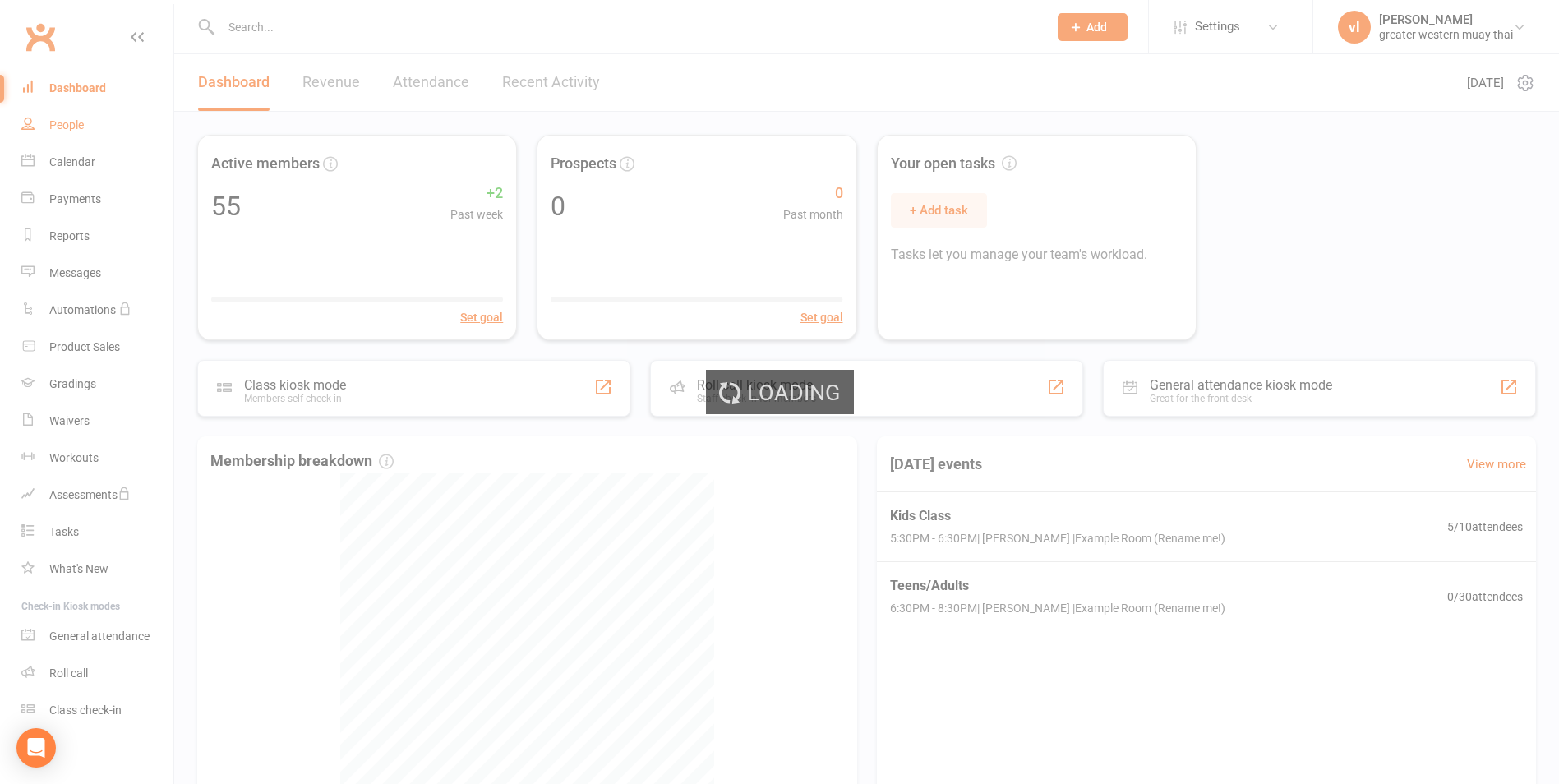
select select "25"
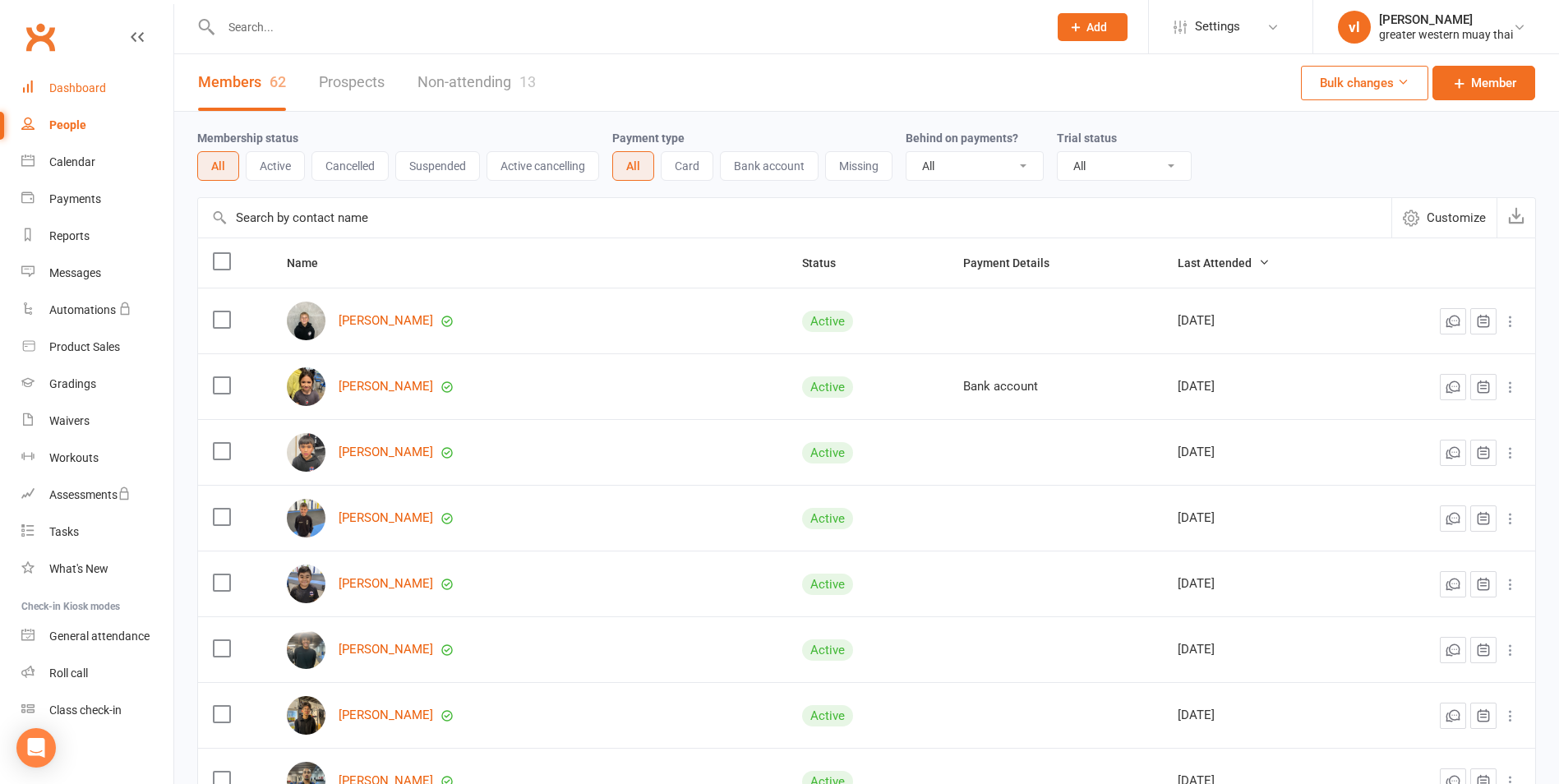
click at [111, 81] on link "Dashboard" at bounding box center [97, 88] width 152 height 37
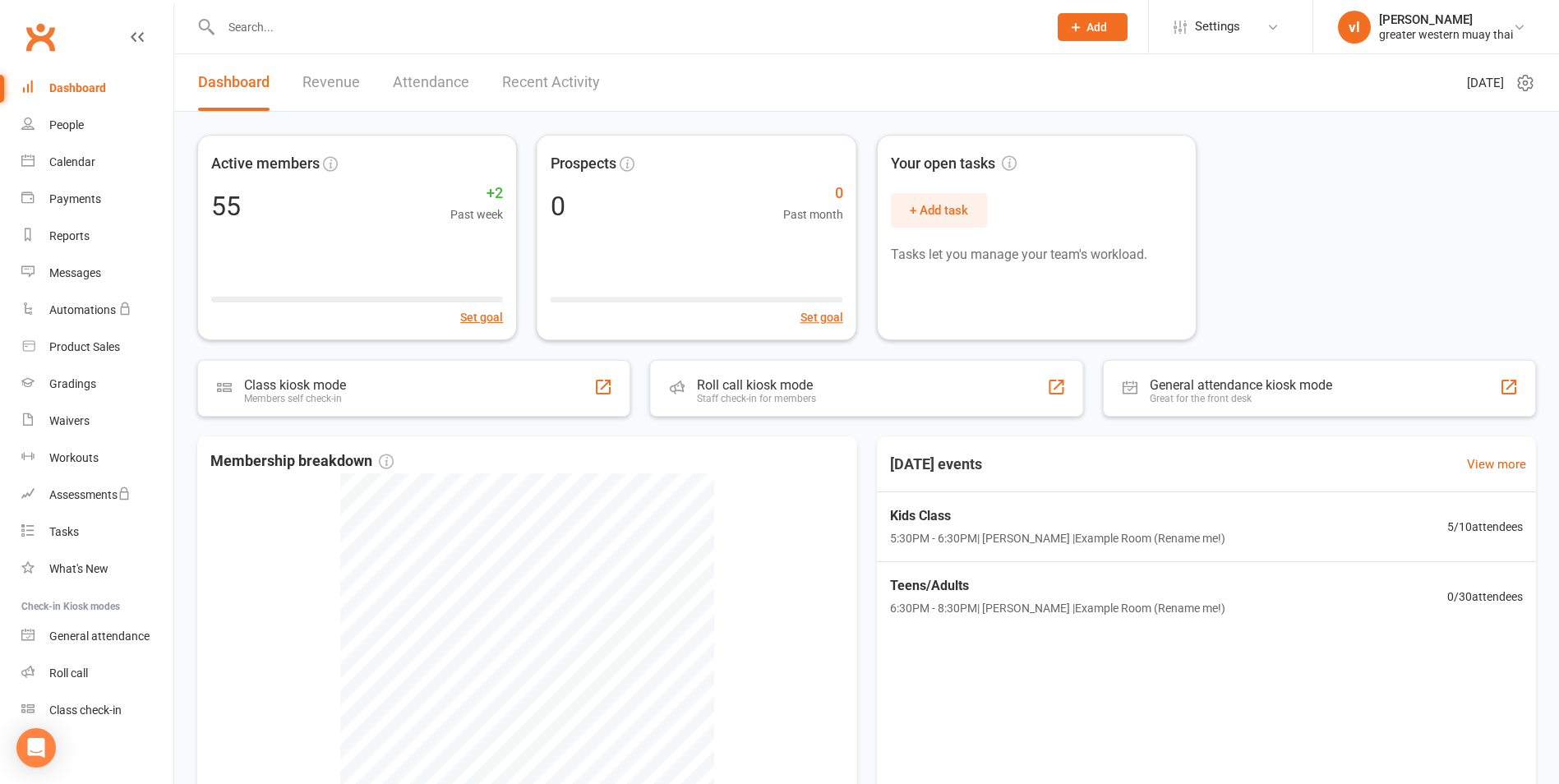
click at [743, 418] on div "Active members 55 +2 Past week Set goal Prospects 0 0 Past month Set goal Your …" at bounding box center [867, 506] width 1385 height 787
click at [747, 394] on div "Staff check-in for members" at bounding box center [755, 399] width 120 height 12
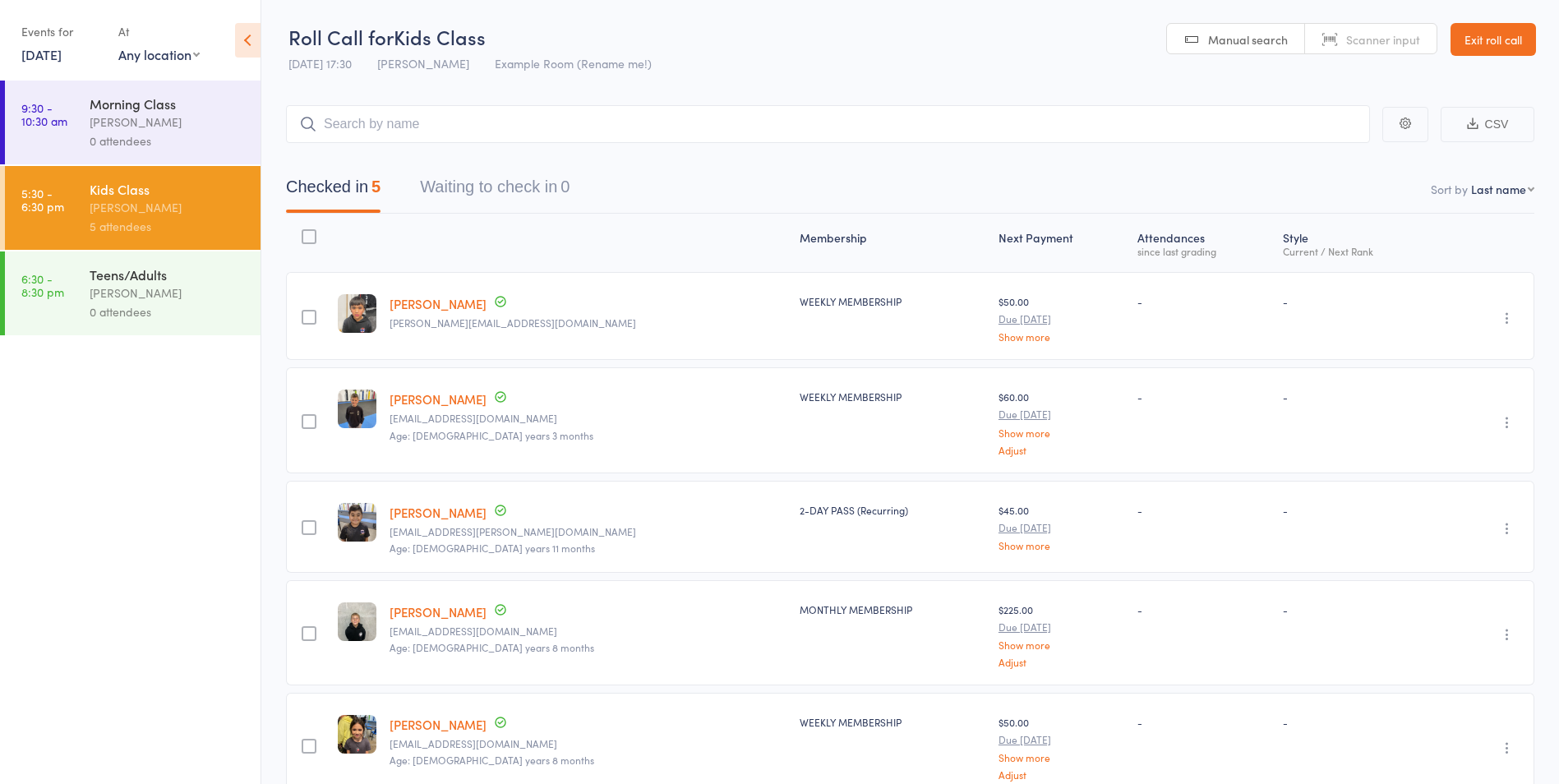
click at [465, 401] on div "Date of birth: [DEMOGRAPHIC_DATA]" at bounding box center [455, 419] width 165 height 41
click at [415, 396] on link "[PERSON_NAME]" at bounding box center [438, 399] width 97 height 17
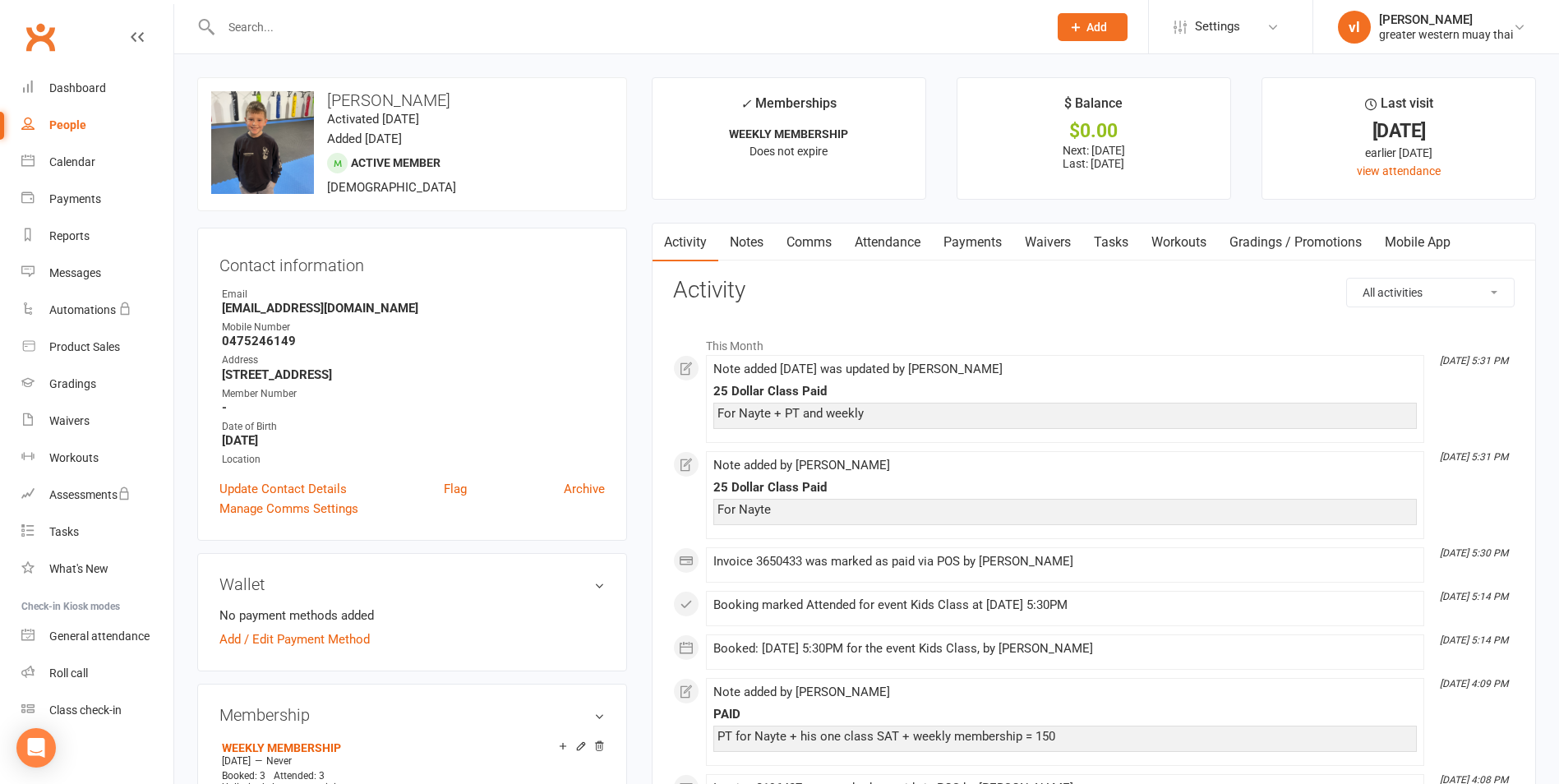
click at [733, 250] on link "Notes" at bounding box center [747, 243] width 57 height 38
